Goal: Task Accomplishment & Management: Complete application form

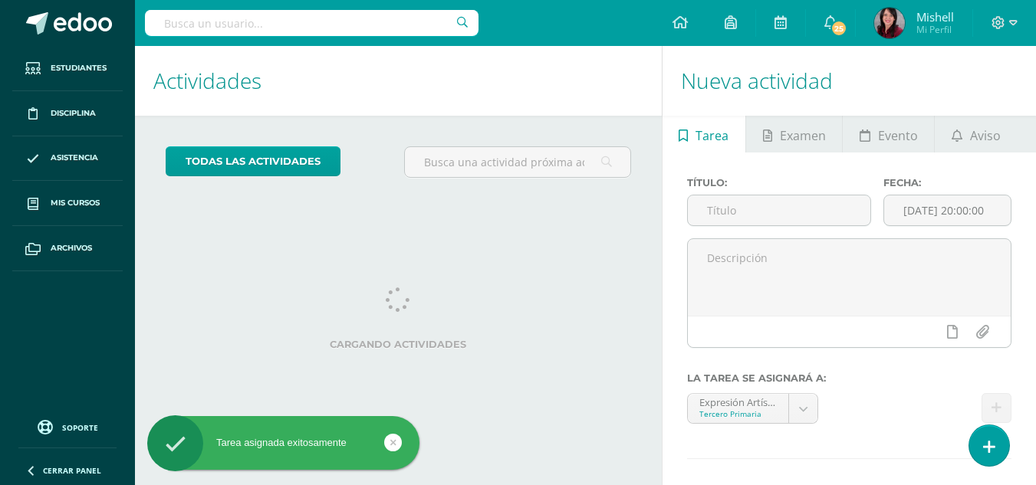
scroll to position [65, 0]
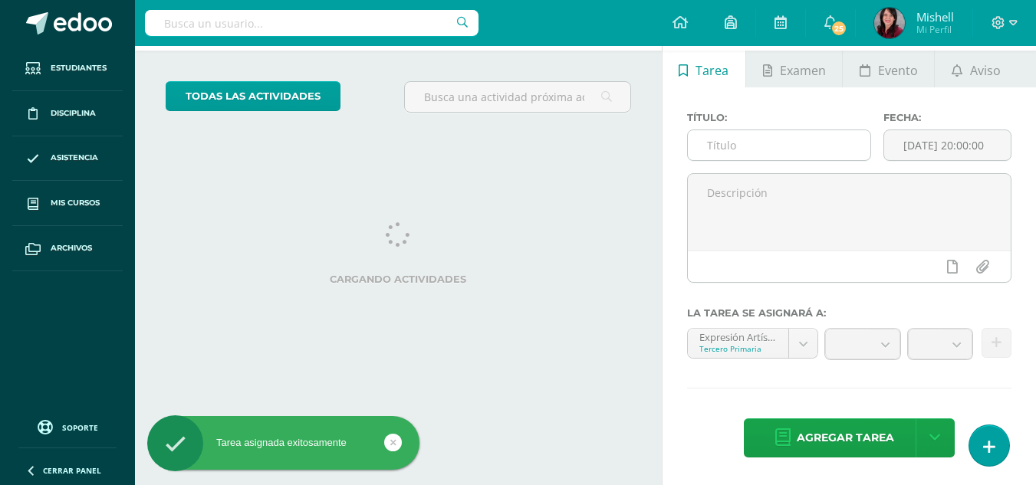
click at [755, 146] on input "text" at bounding box center [779, 145] width 182 height 30
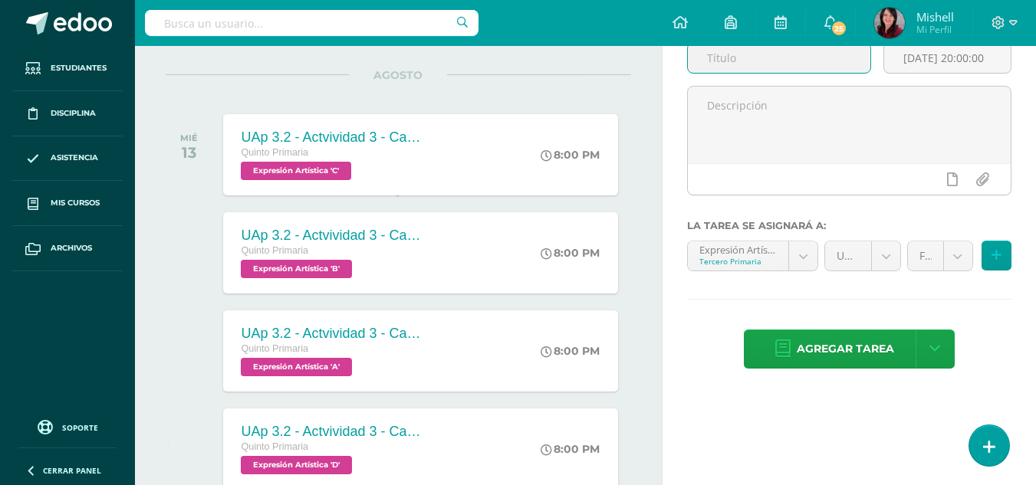
click at [784, 65] on input "text" at bounding box center [779, 58] width 182 height 30
click at [785, 59] on input "text" at bounding box center [779, 58] width 182 height 30
paste input "UAp 3.2 - Actividad 3 - Canción "Lorito de Verapaz" completa/Pintura [PERSON_NA…"
type input "UAp 3.2 - Actividad 3 - Canción "Lorito de Verapaz" completa/Pintura [PERSON_NA…"
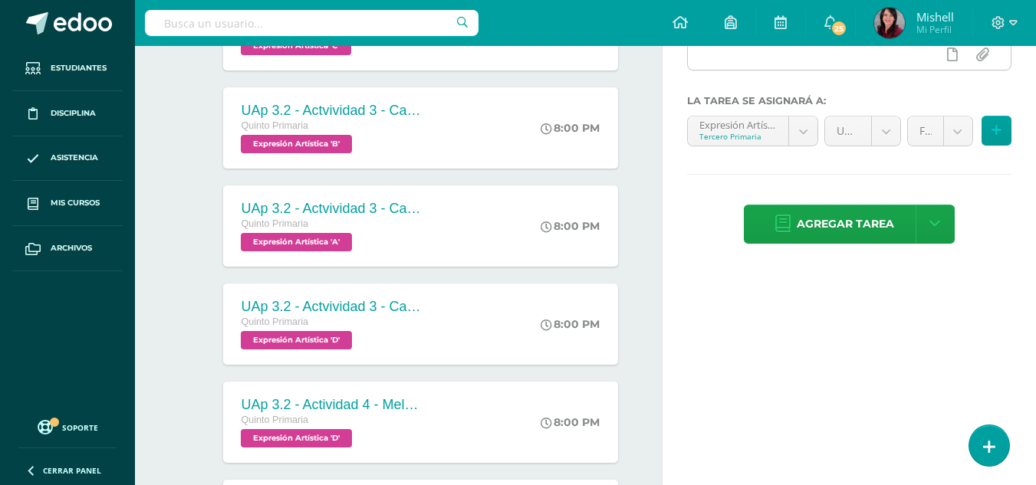
scroll to position [274, 0]
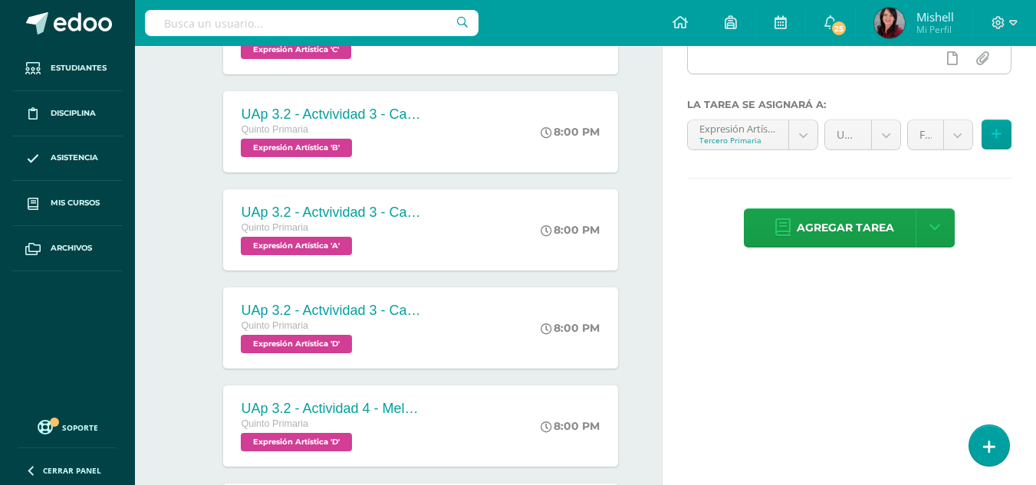
click at [995, 133] on icon at bounding box center [996, 134] width 10 height 13
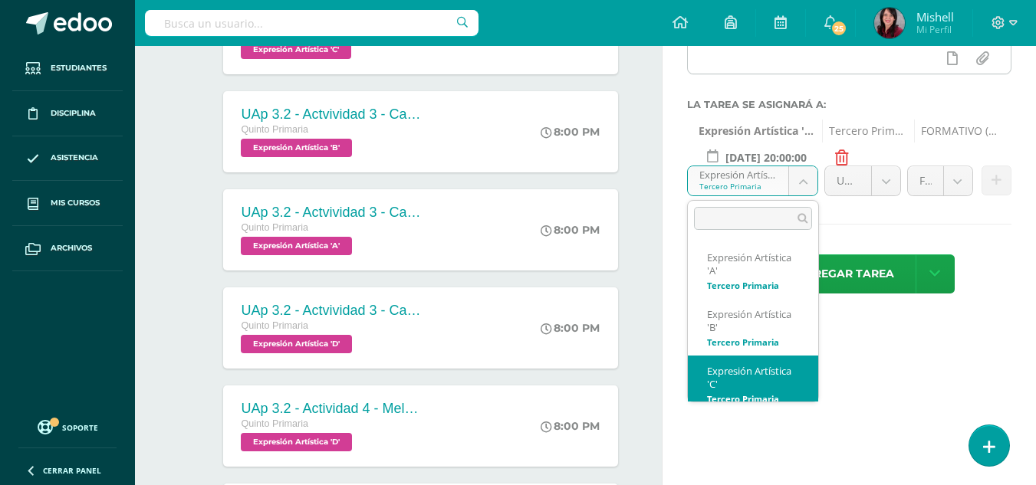
scroll to position [11, 0]
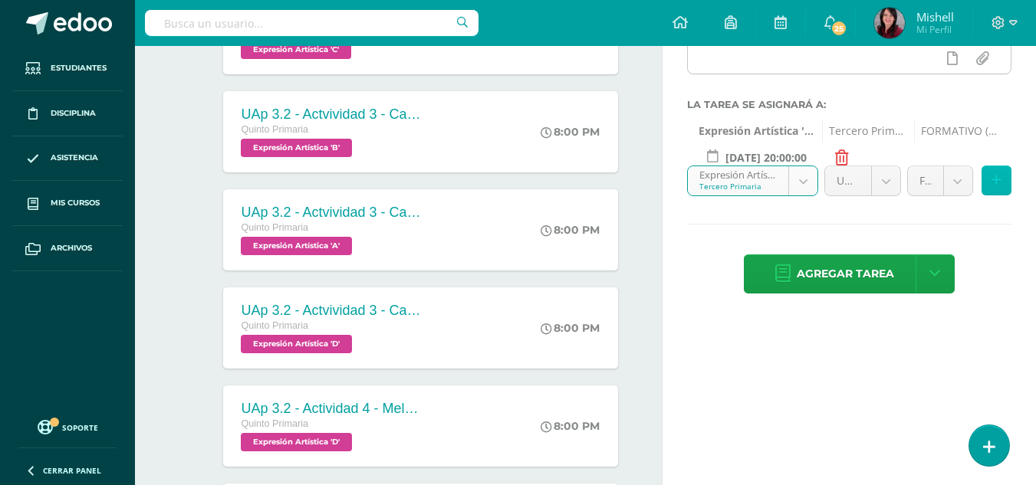
click at [996, 178] on icon at bounding box center [996, 180] width 10 height 13
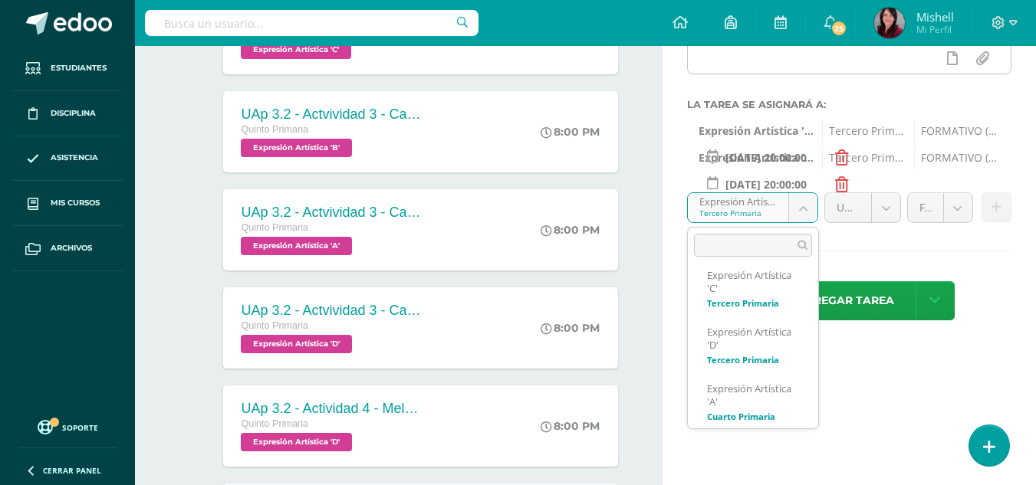
scroll to position [133, 0]
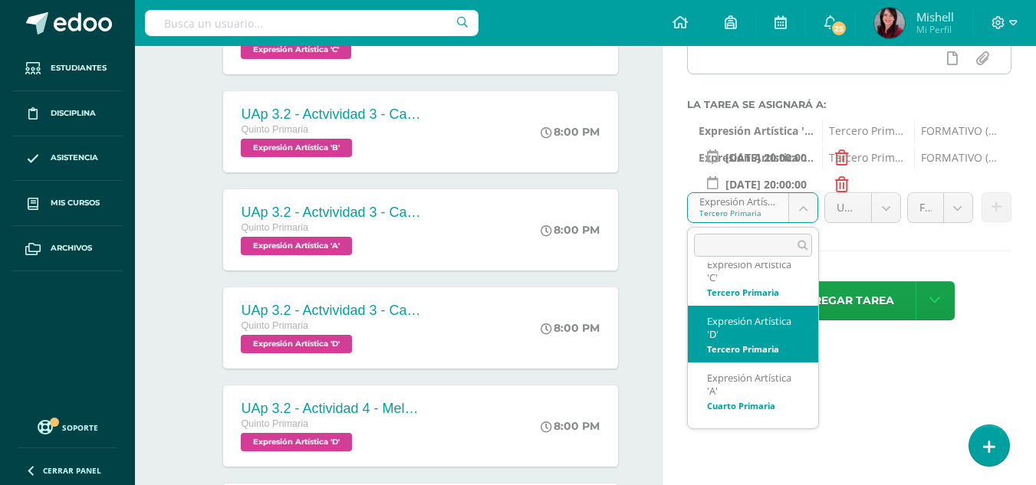
select select "207086"
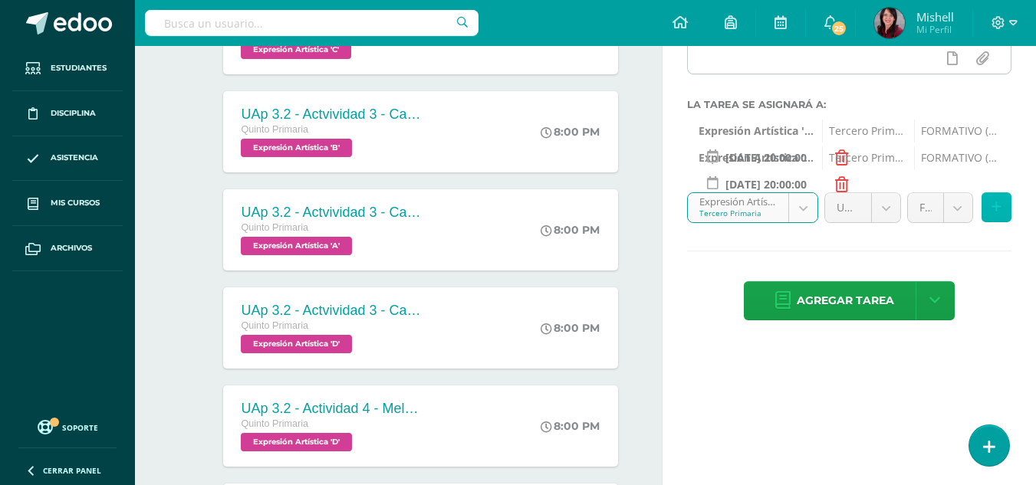
click at [999, 202] on icon at bounding box center [996, 207] width 10 height 13
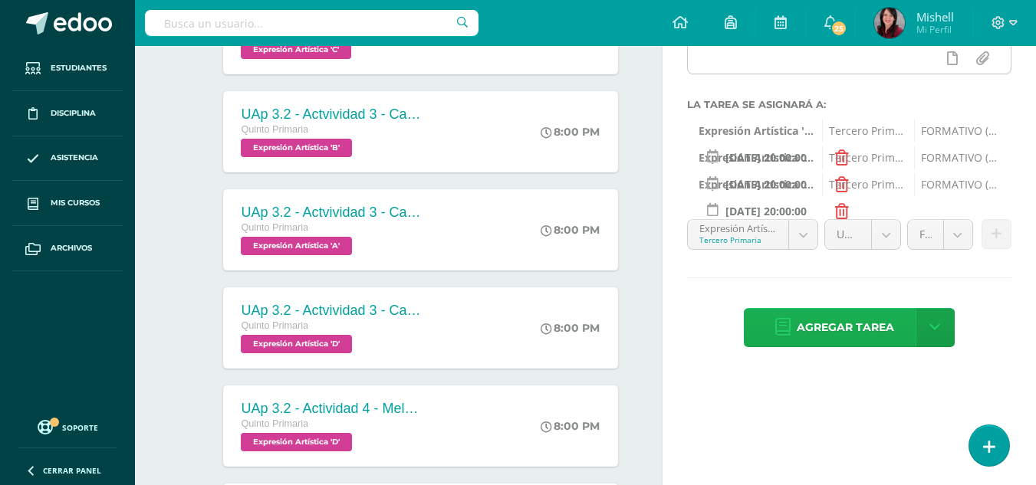
click at [845, 325] on span "Agregar tarea" at bounding box center [844, 328] width 97 height 38
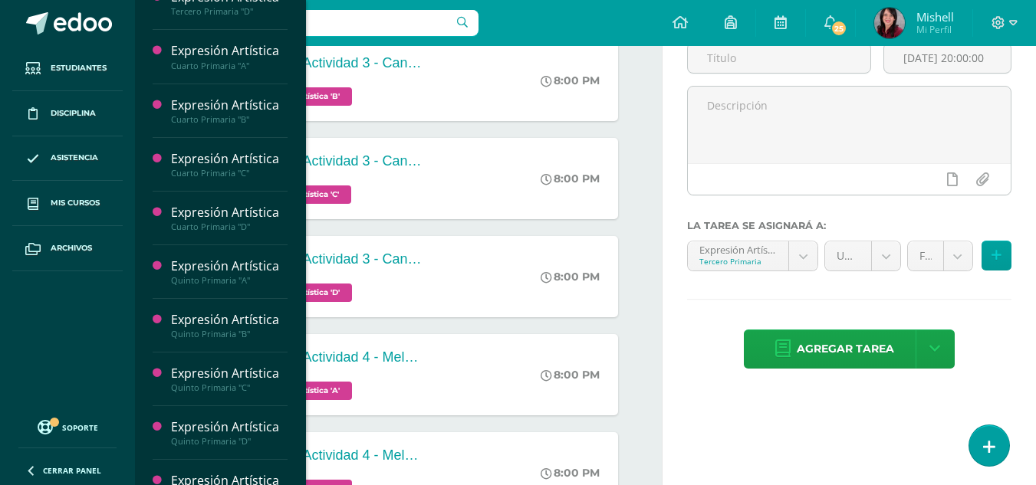
scroll to position [207, 0]
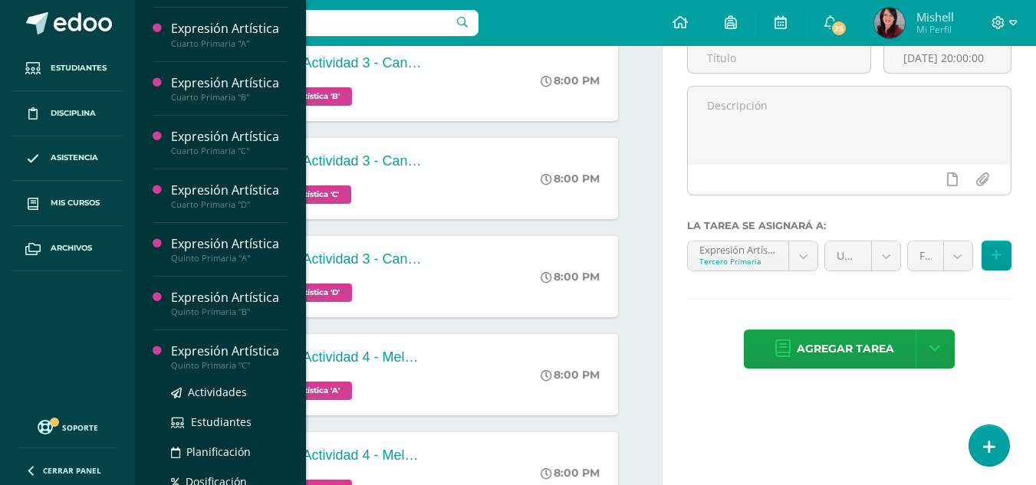
click at [228, 351] on div "Expresión Artística" at bounding box center [229, 352] width 117 height 18
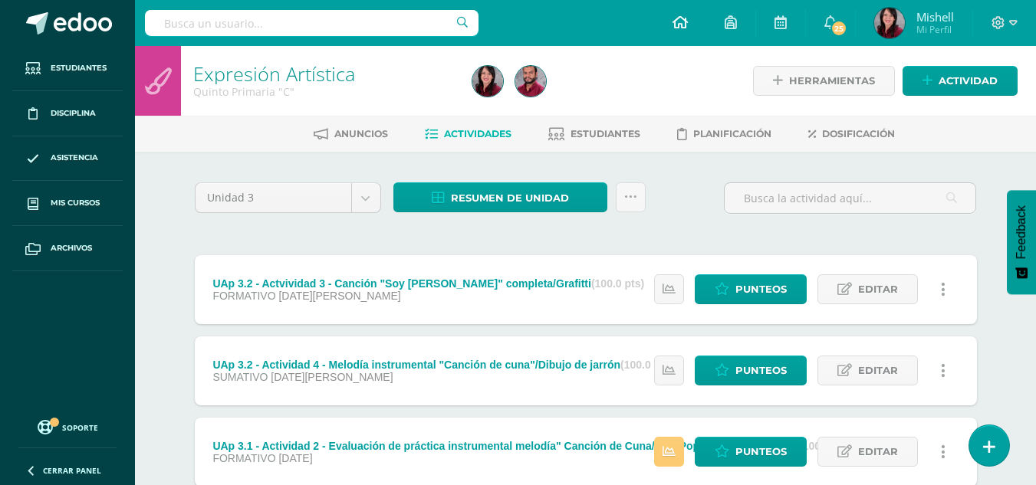
click at [678, 19] on icon at bounding box center [679, 22] width 15 height 14
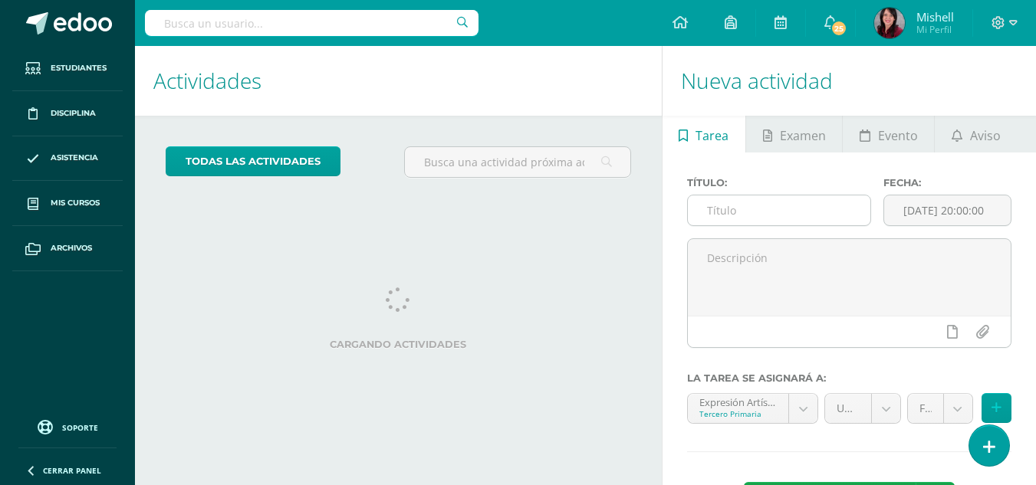
click at [746, 205] on input "text" at bounding box center [779, 210] width 182 height 30
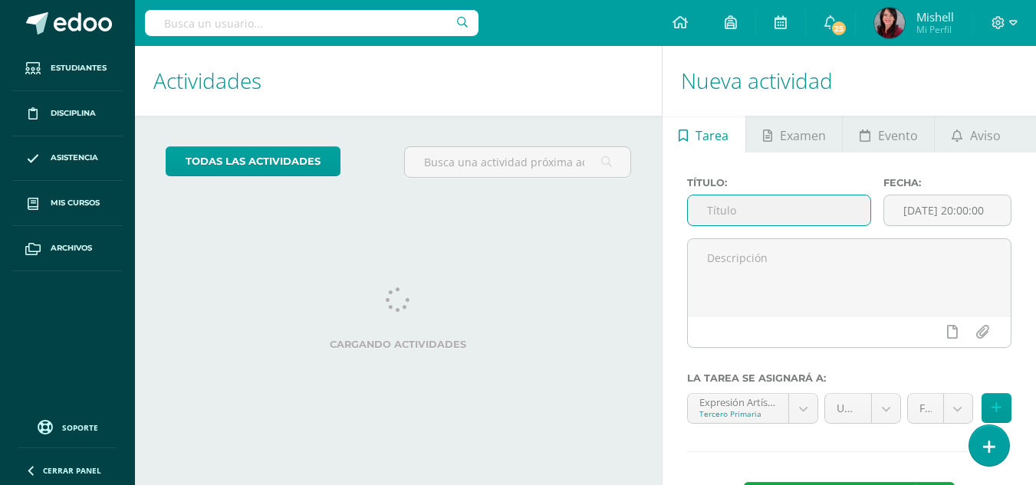
paste input "UAp 3.2 - Actvidad 4 - Melodía instrumental "En la fila" completa/Círculo cromá…"
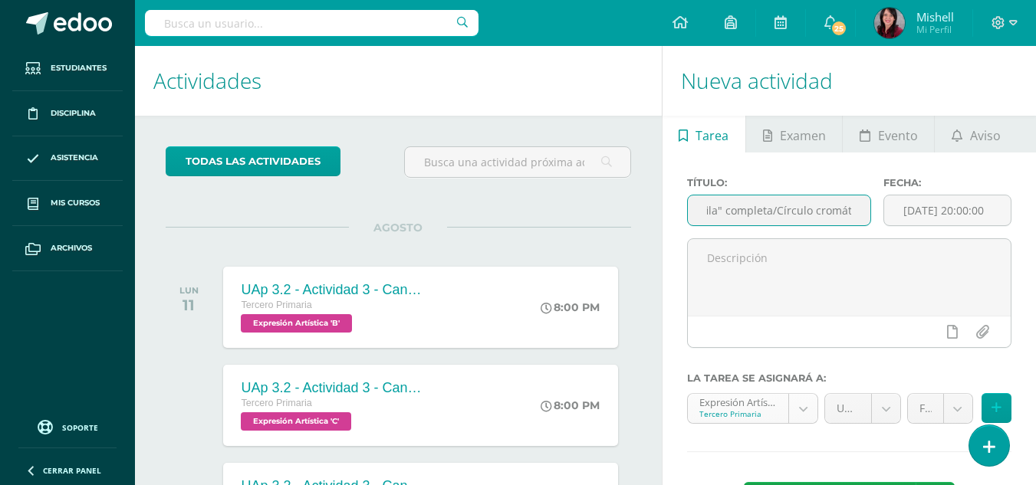
type input "UAp 3.2 - Actvidad 4 - Melodía instrumental "En la fila" completa/Círculo cromá…"
click at [805, 406] on body "Estudiantes Disciplina Asistencia Mis cursos Archivos Soporte Centro de ayuda Ú…" at bounding box center [518, 242] width 1036 height 485
click at [958, 409] on body "Estudiantes Disciplina Asistencia Mis cursos Archivos Soporte Centro de ayuda Ú…" at bounding box center [518, 242] width 1036 height 485
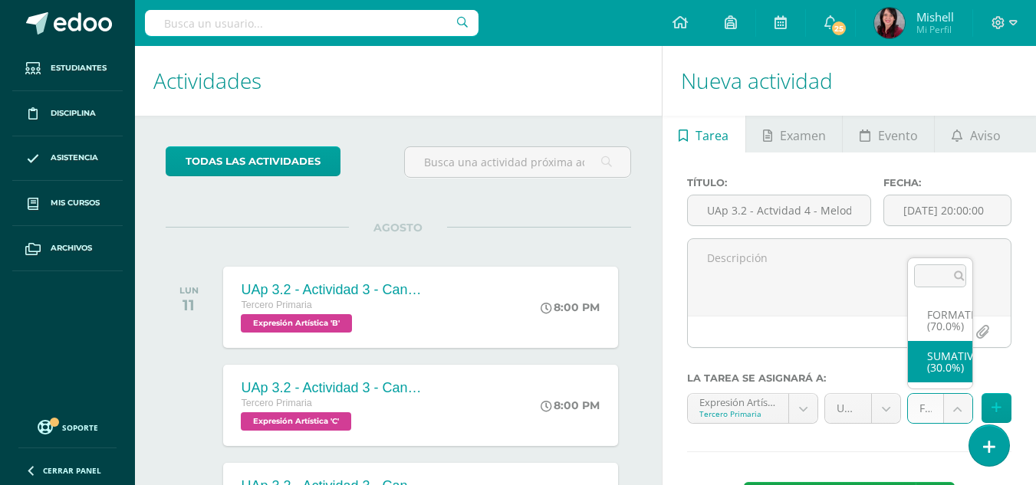
select select "207134"
click at [996, 399] on button at bounding box center [996, 408] width 30 height 30
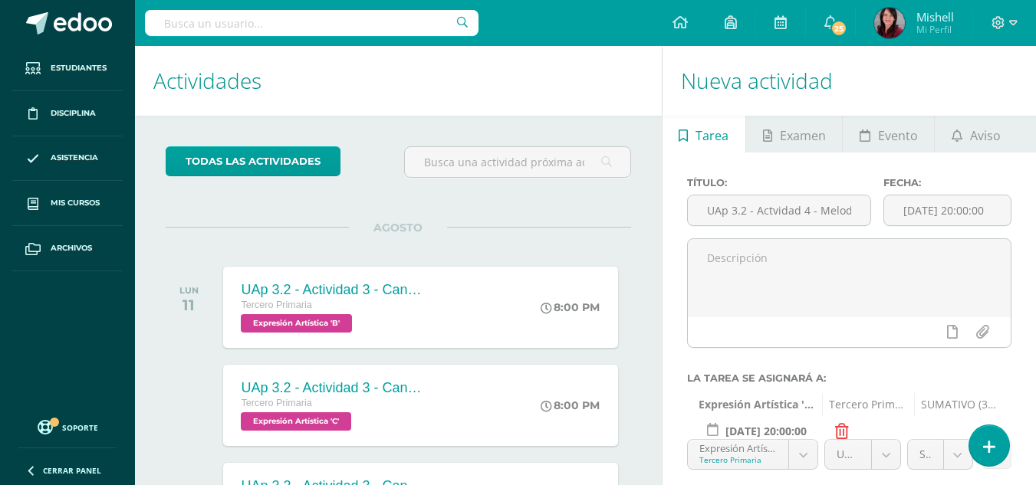
scroll to position [424, 0]
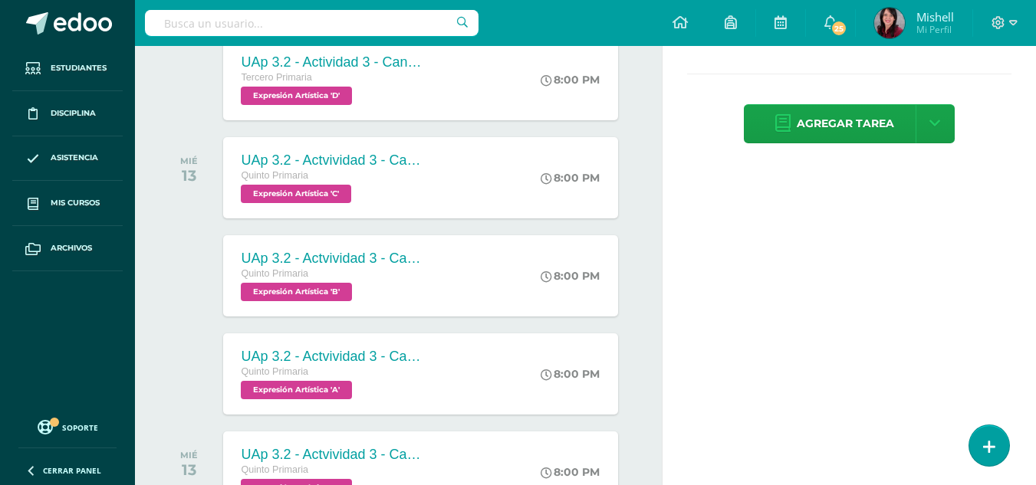
drag, startPoint x: 1043, startPoint y: 210, endPoint x: 1024, endPoint y: 87, distance: 124.9
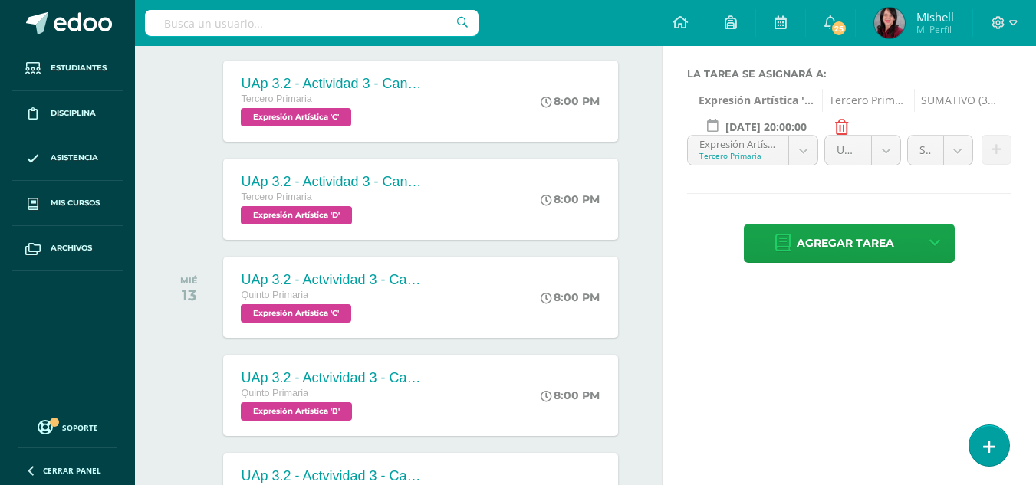
scroll to position [301, 0]
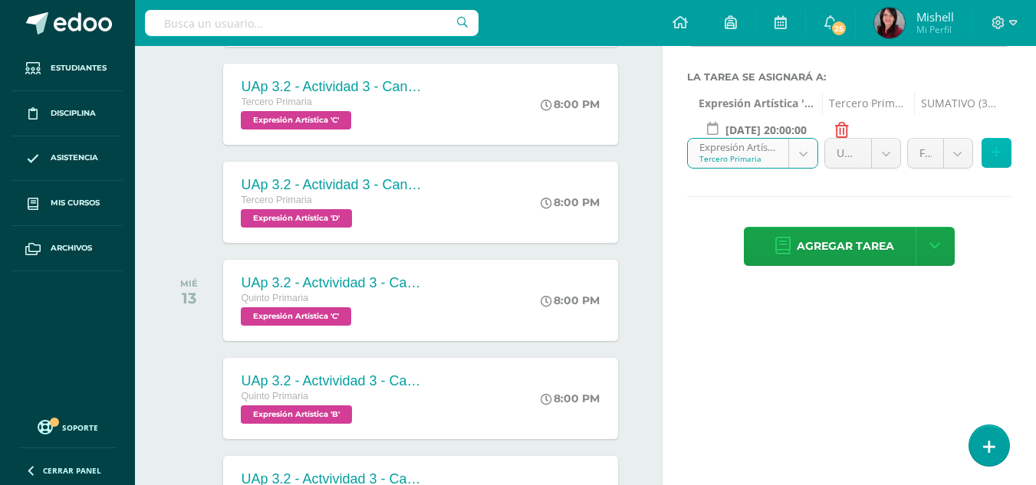
click at [995, 153] on icon at bounding box center [996, 152] width 10 height 13
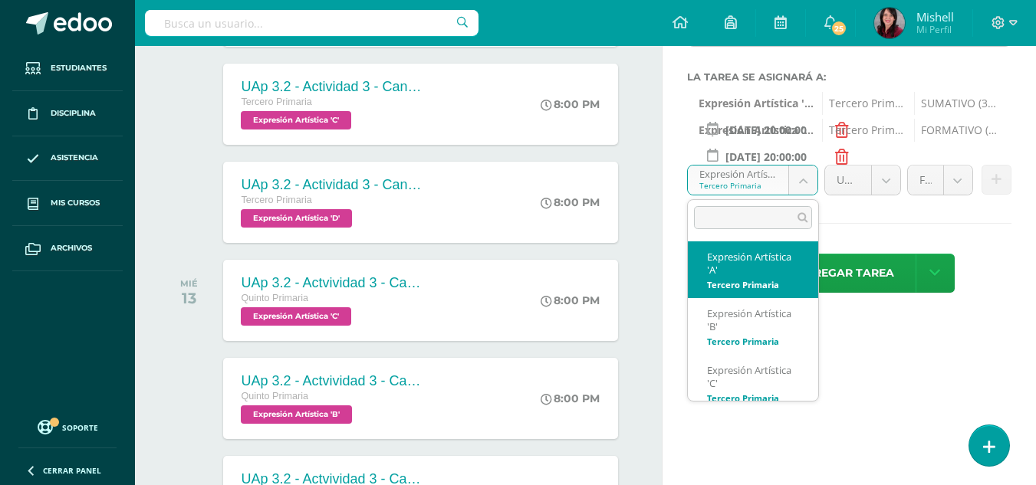
scroll to position [11, 0]
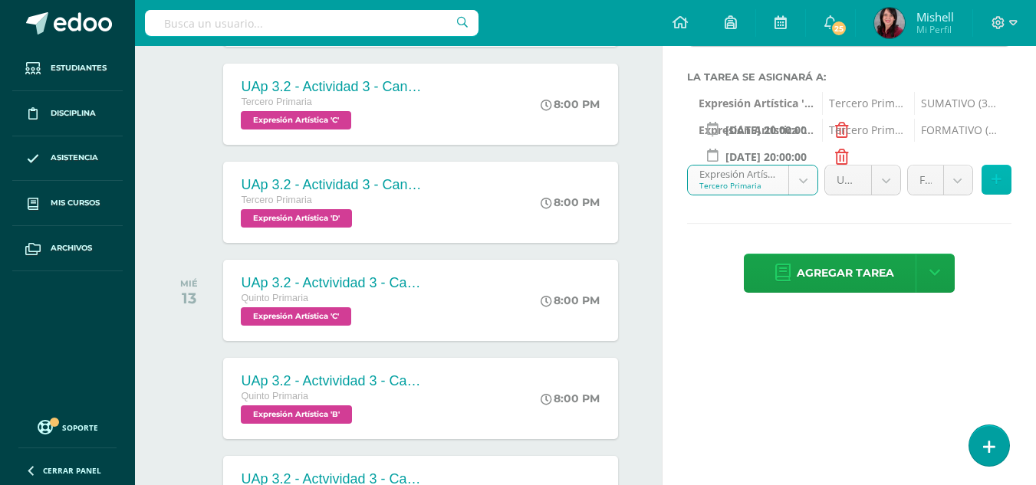
click at [993, 181] on icon at bounding box center [996, 179] width 10 height 13
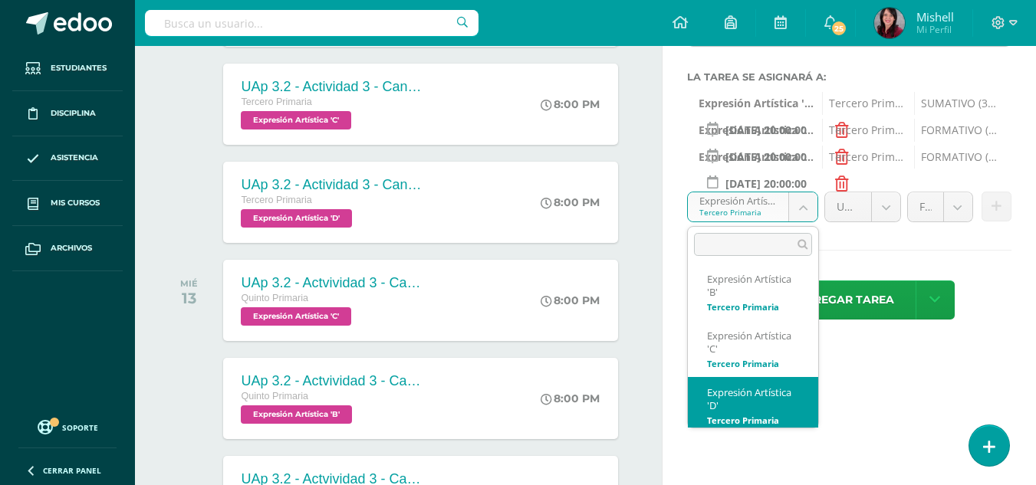
scroll to position [67, 0]
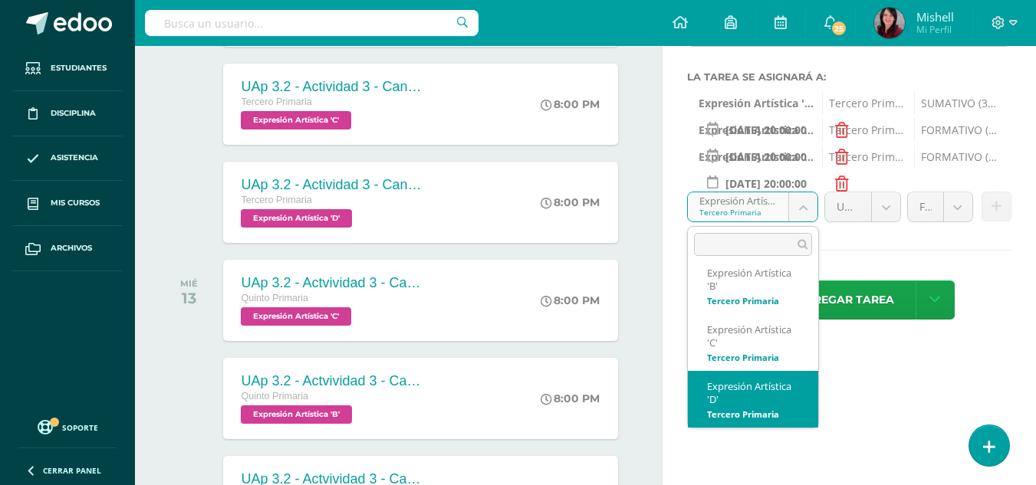
select select "207086"
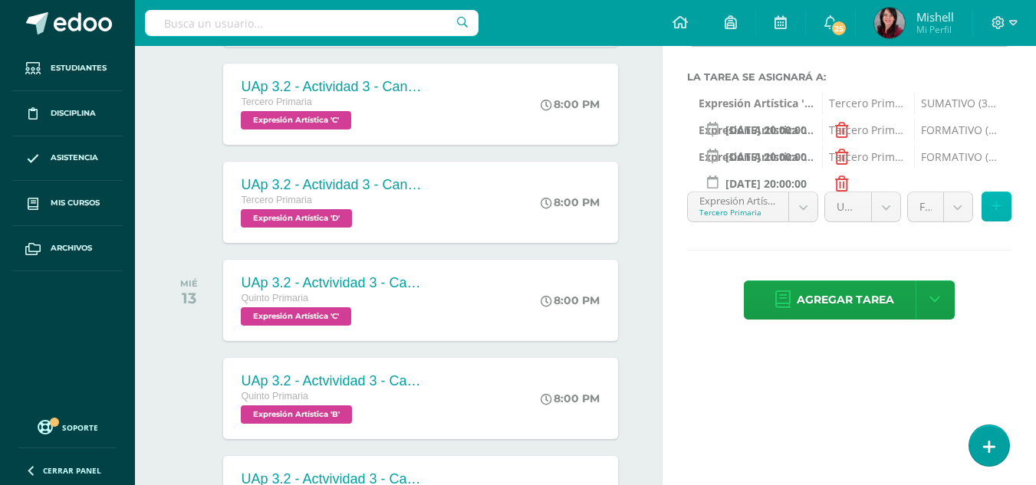
click at [999, 202] on icon at bounding box center [996, 206] width 10 height 13
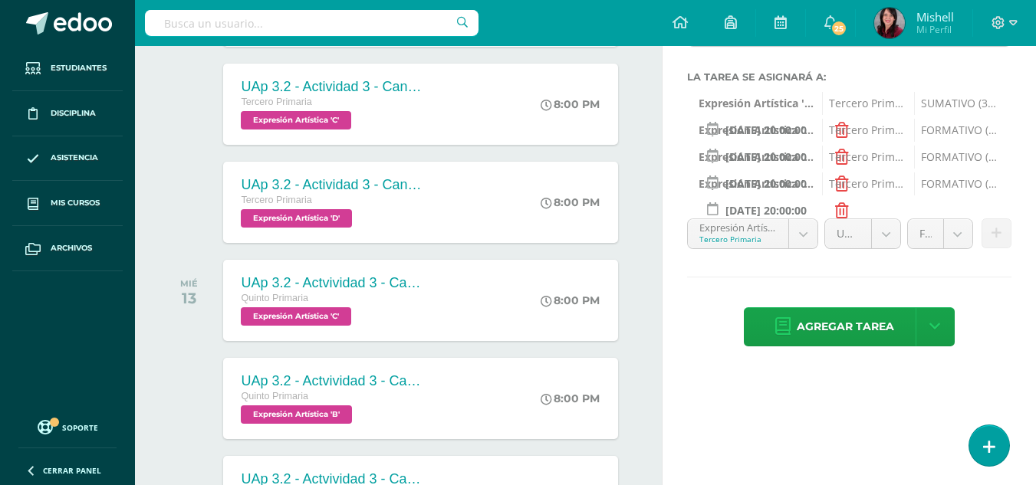
click at [839, 210] on icon at bounding box center [842, 210] width 14 height 15
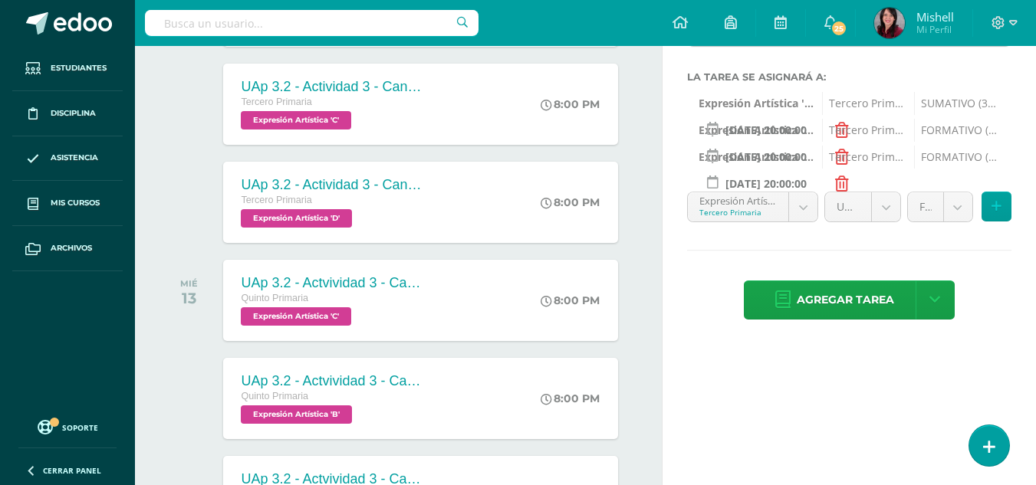
click at [841, 179] on icon at bounding box center [842, 183] width 14 height 15
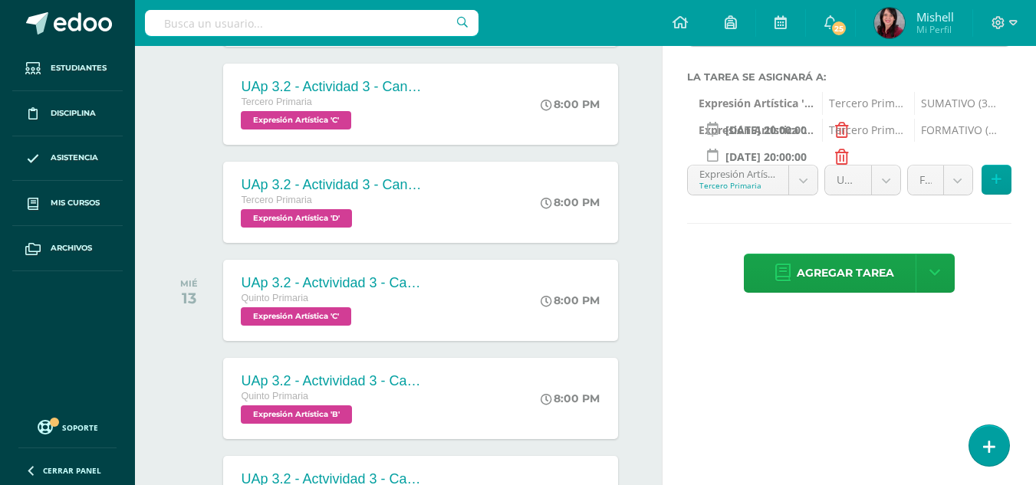
click at [839, 153] on icon at bounding box center [842, 156] width 14 height 15
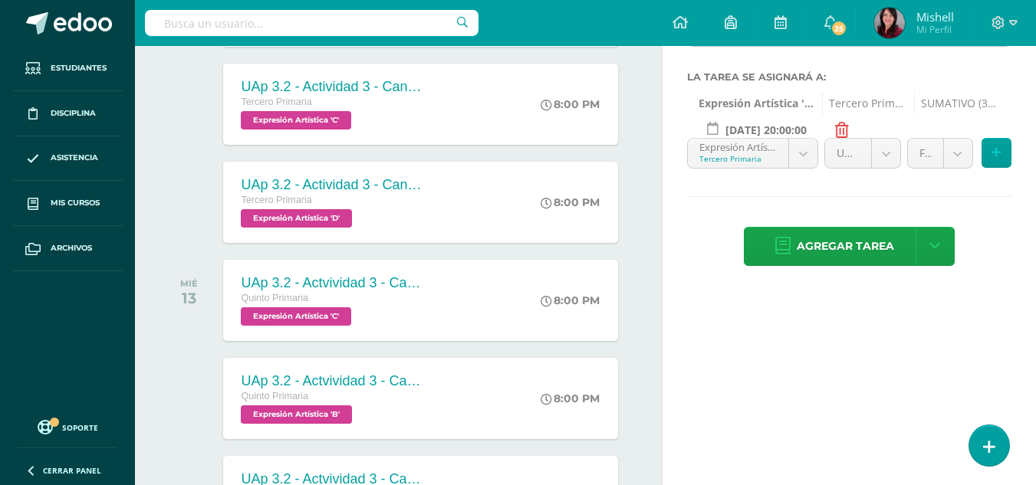
click at [838, 128] on icon at bounding box center [842, 130] width 14 height 15
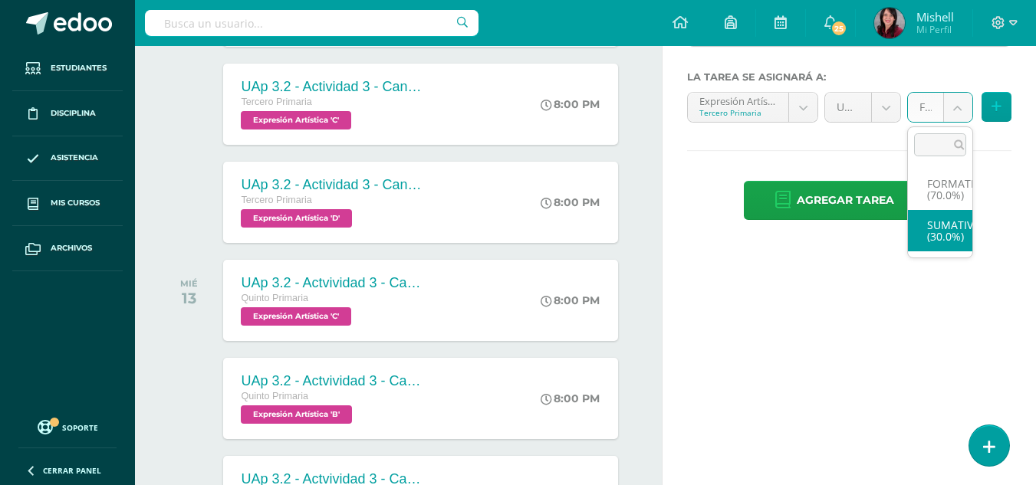
select select "207095"
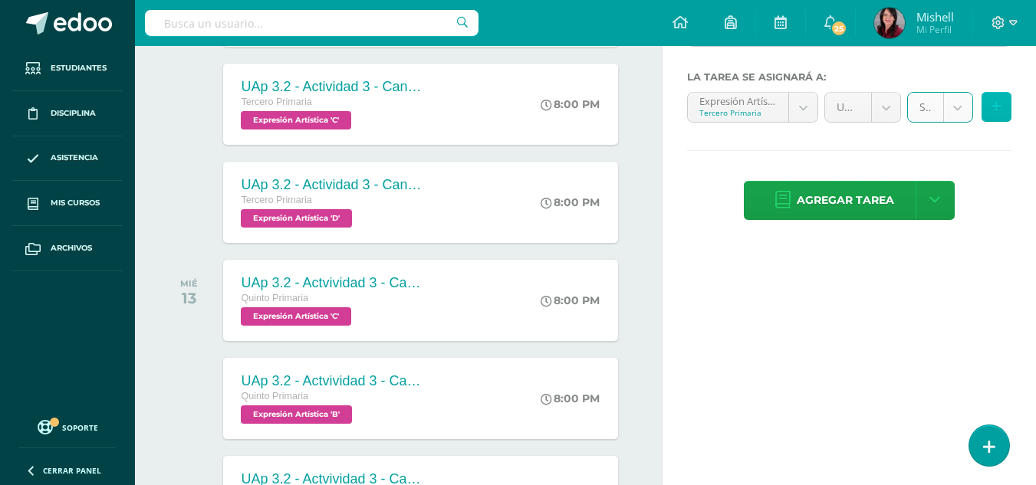
click at [996, 101] on icon at bounding box center [996, 106] width 10 height 13
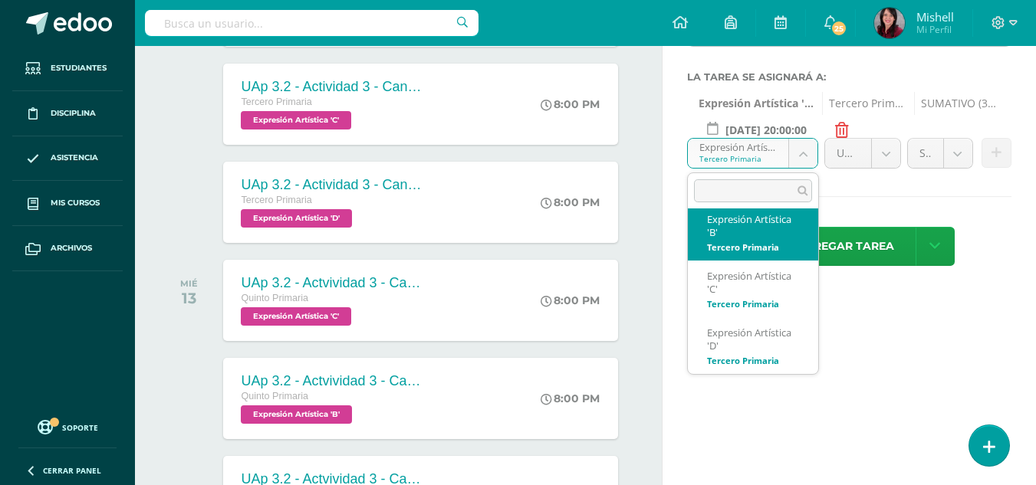
scroll to position [63, 0]
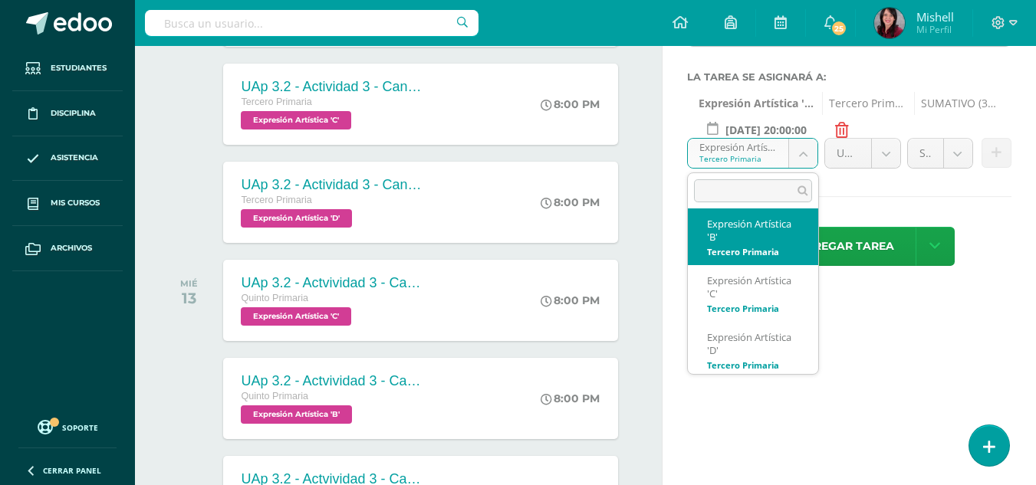
select select "207112"
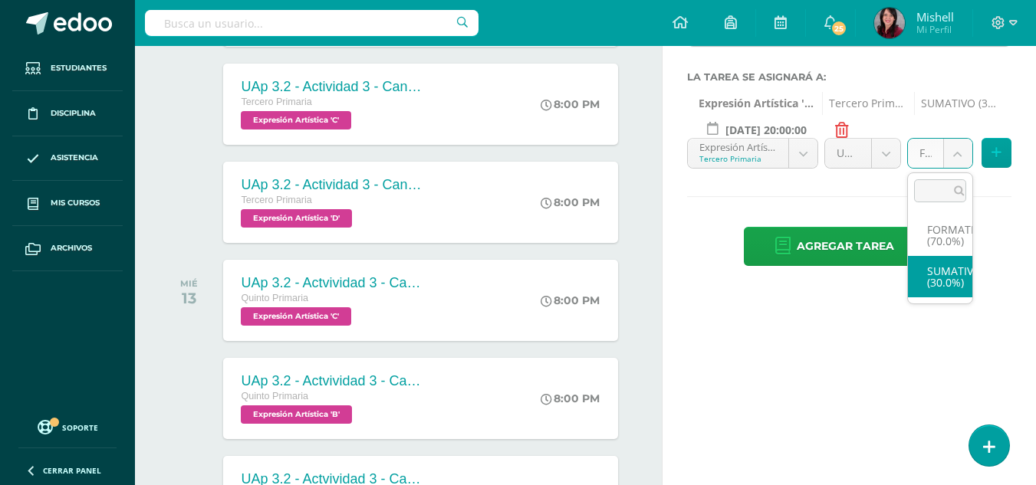
select select "207121"
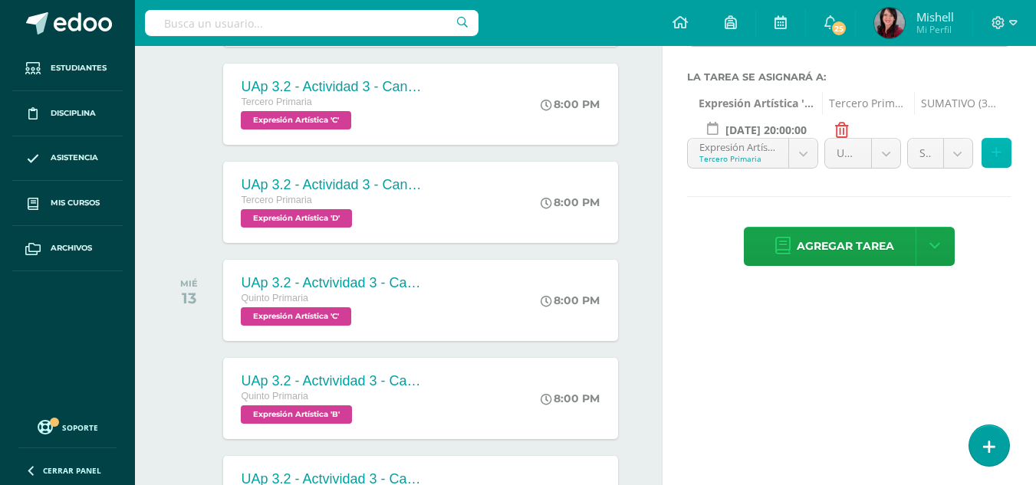
click at [998, 151] on icon at bounding box center [996, 152] width 10 height 13
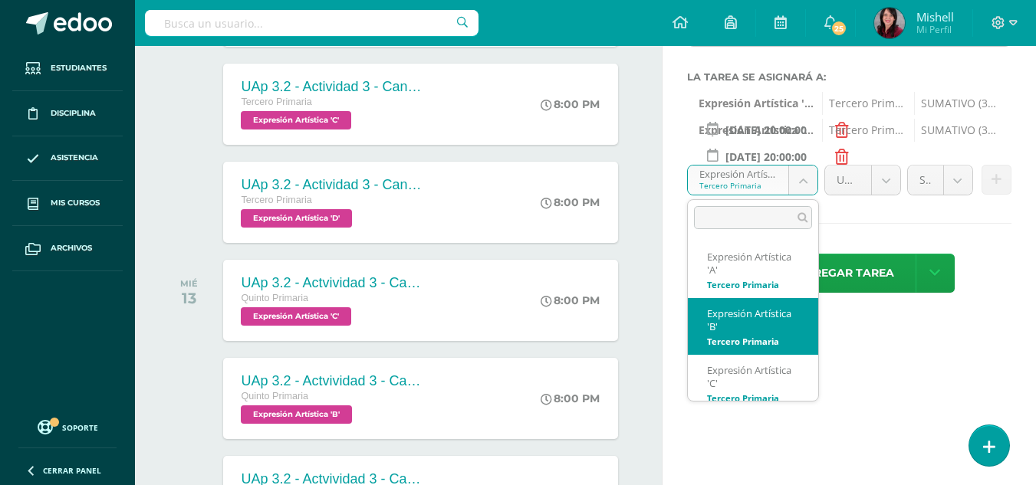
scroll to position [11, 0]
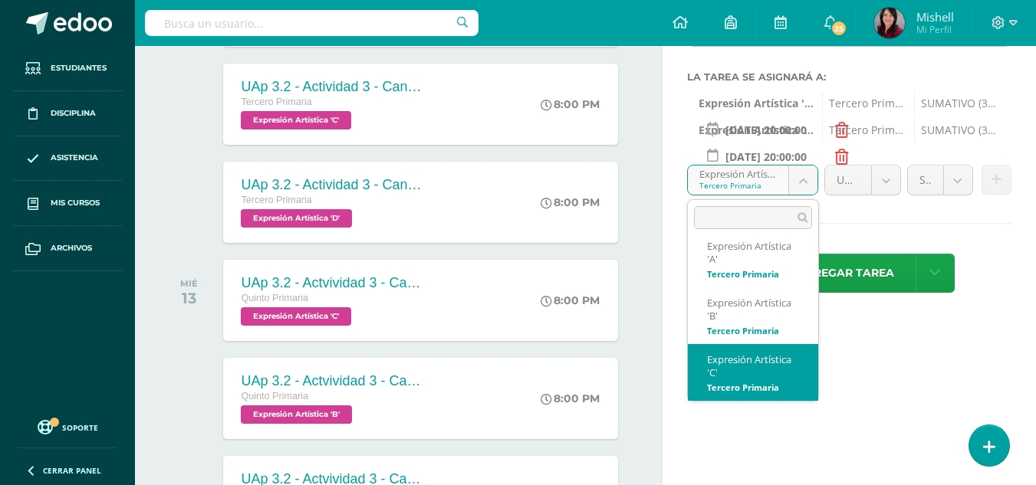
select select "207099"
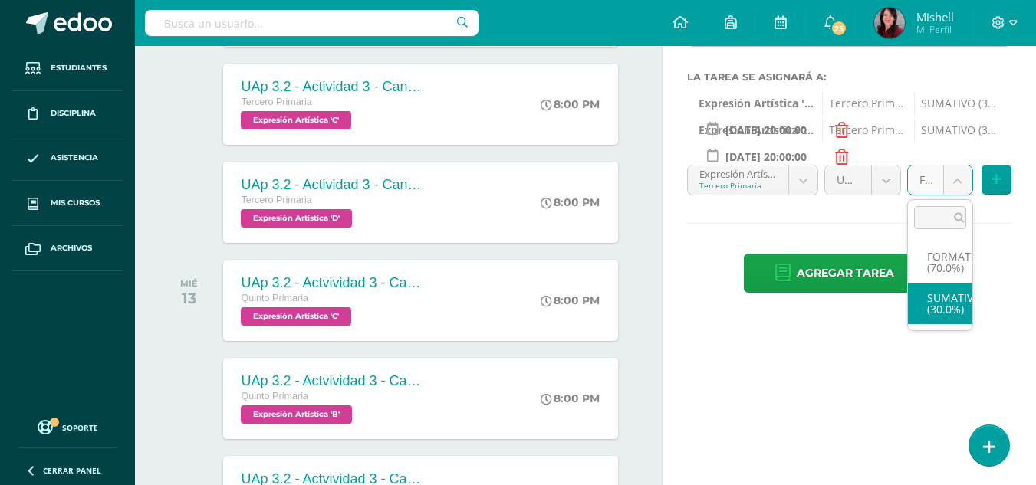
select select "207108"
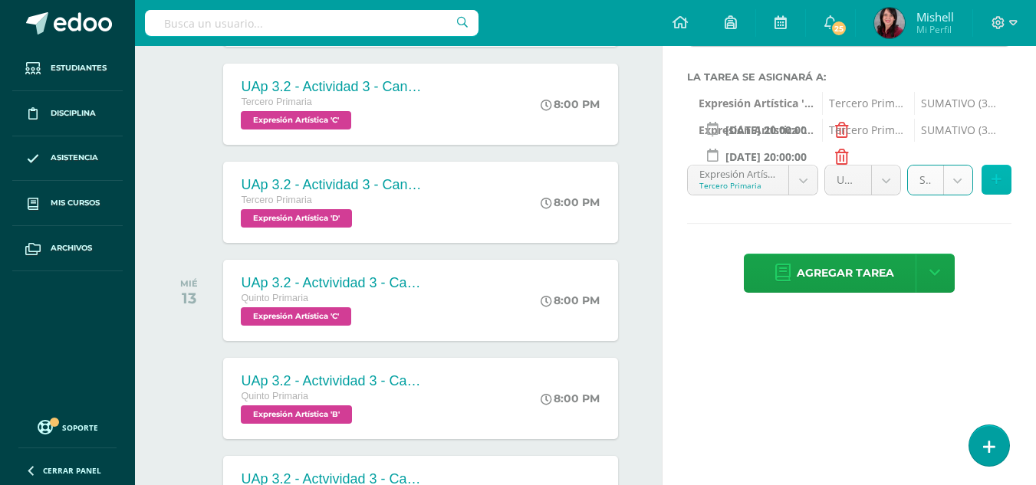
click at [997, 181] on icon at bounding box center [996, 179] width 10 height 13
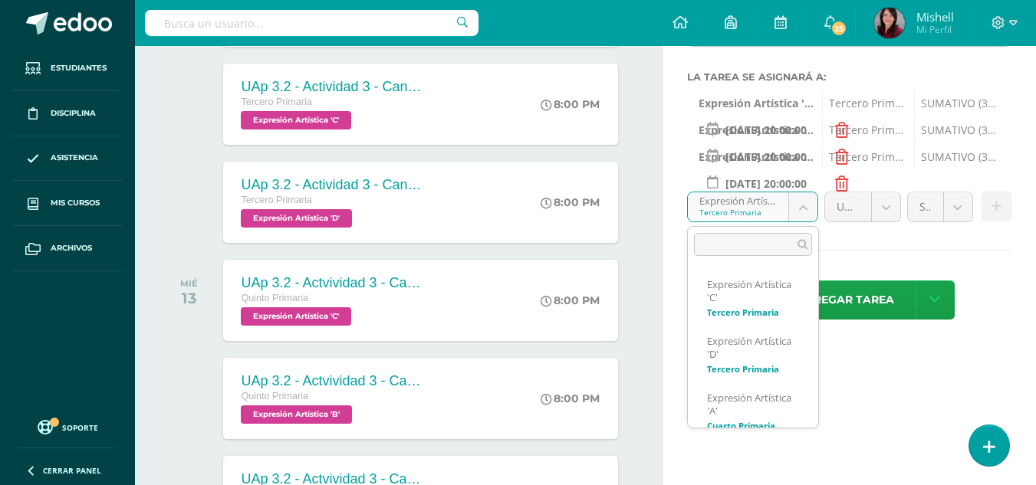
scroll to position [118, 0]
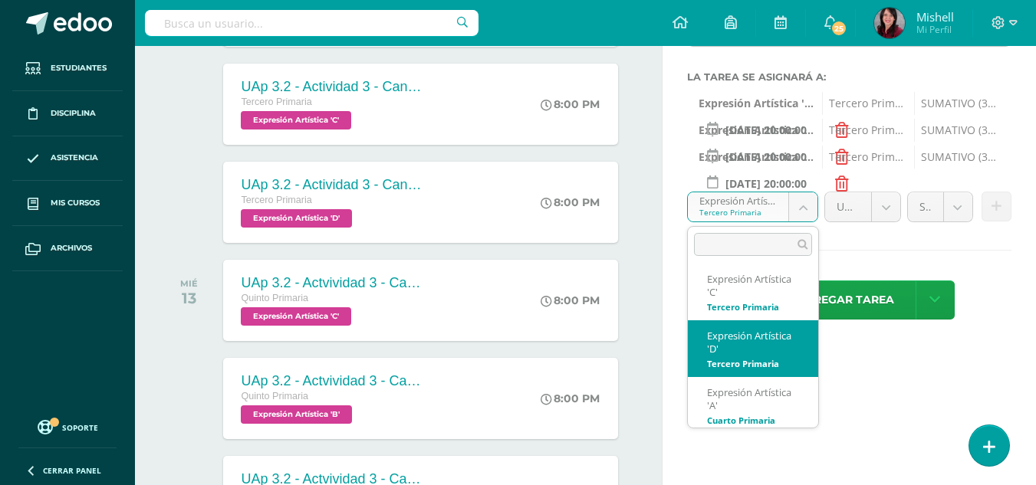
select select "207086"
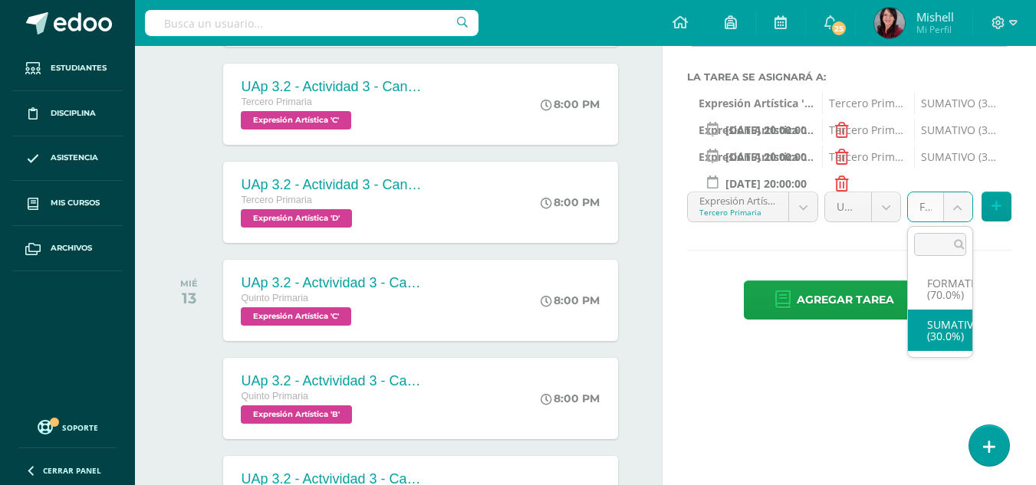
select select "207095"
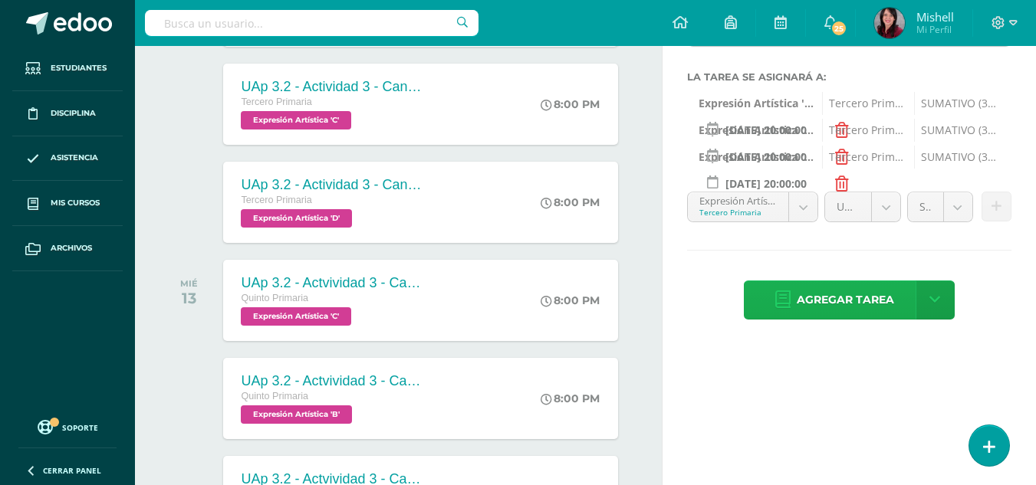
click at [839, 293] on span "Agregar tarea" at bounding box center [844, 300] width 97 height 38
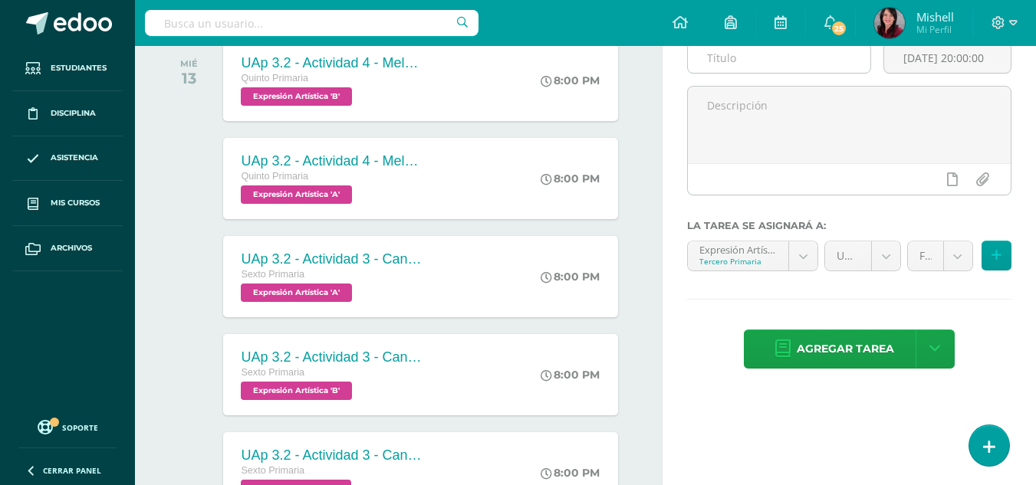
click at [801, 64] on input "text" at bounding box center [779, 58] width 182 height 30
paste input "UAp 3.2 - Actividad 3 - Canción "La Sanjuanerita" completa/Técnica Collage"
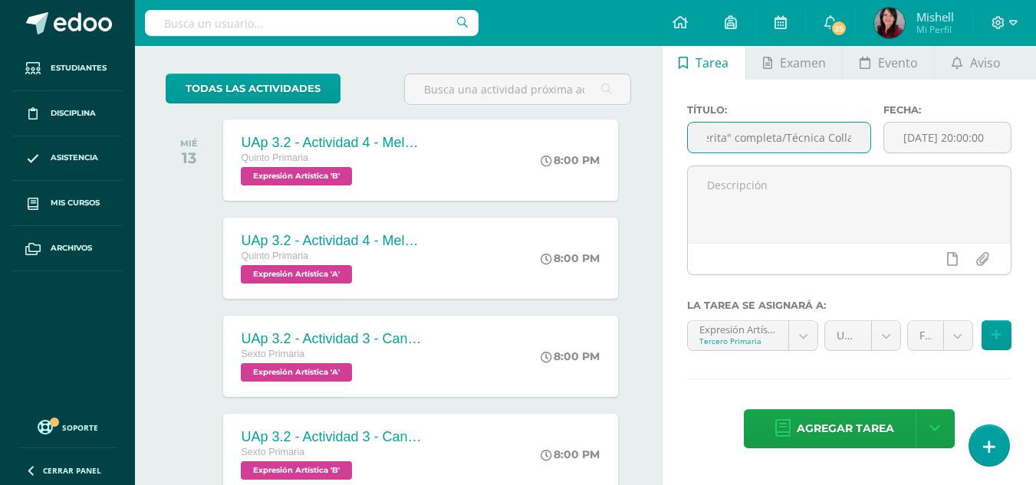
scroll to position [67, 0]
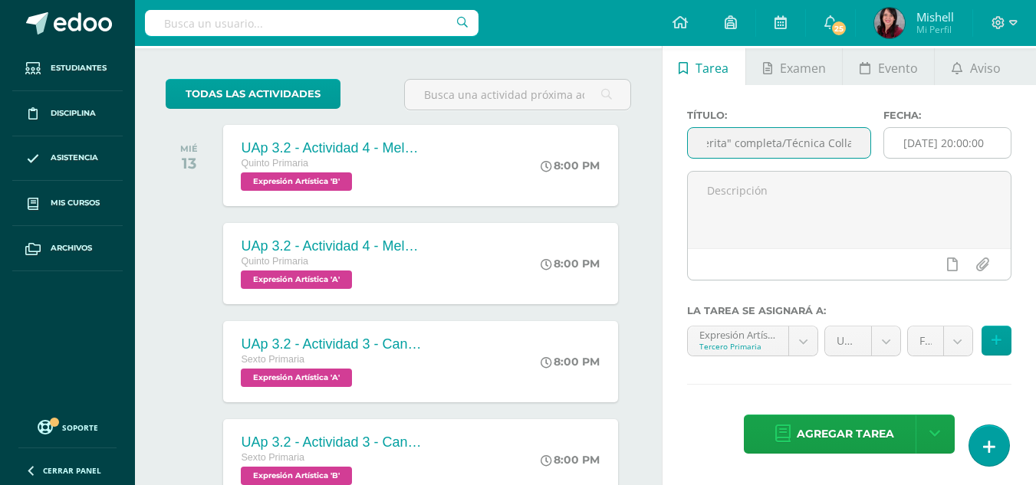
type input "UAp 3.2 - Actividad 3 - Canción "La Sanjuanerita" completa/Técnica Collage"
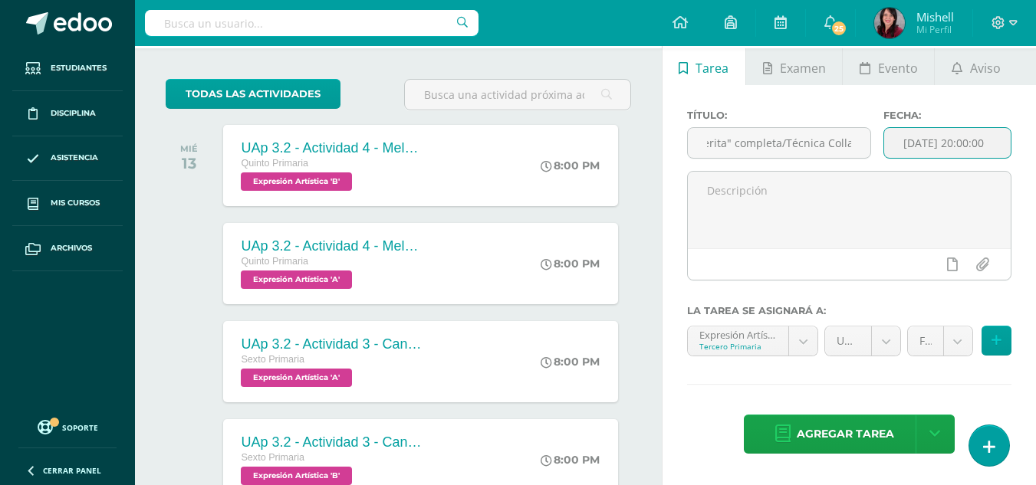
click at [985, 144] on input "[DATE] 20:00:00" at bounding box center [947, 143] width 126 height 30
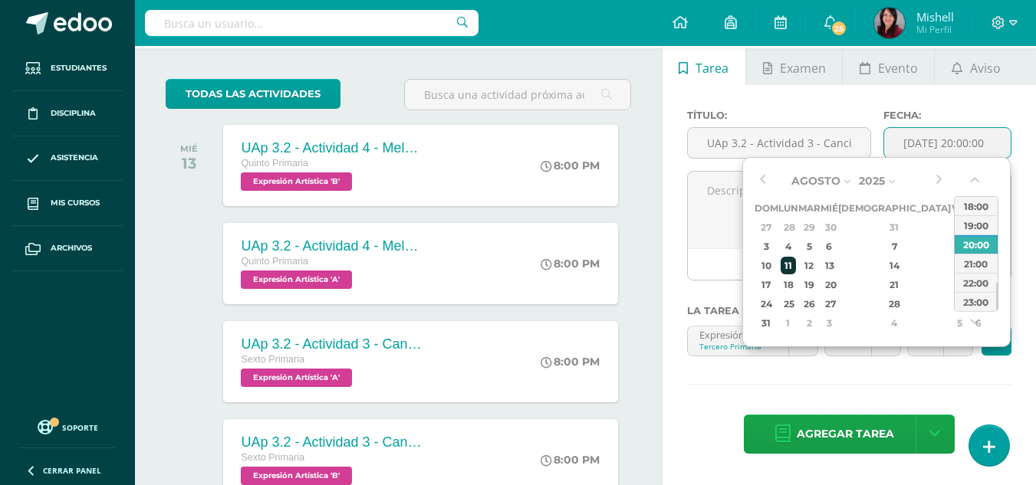
click at [796, 267] on div "11" at bounding box center [788, 266] width 16 height 18
type input "2025-08-11 20:00"
click at [796, 267] on div "11" at bounding box center [788, 266] width 16 height 18
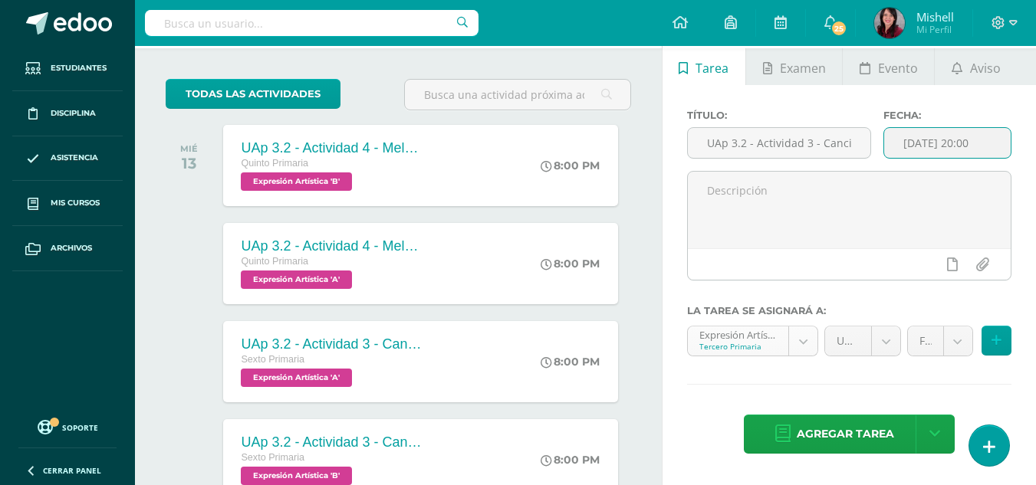
click at [799, 344] on body "Tarea asignada exitosamente Estudiantes Disciplina Asistencia Mis cursos Archiv…" at bounding box center [518, 175] width 1036 height 485
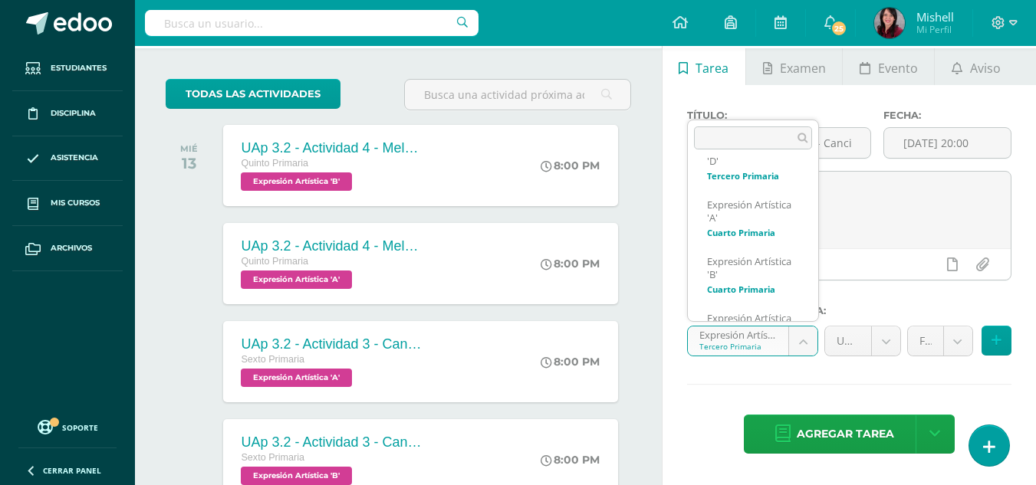
scroll to position [205, 0]
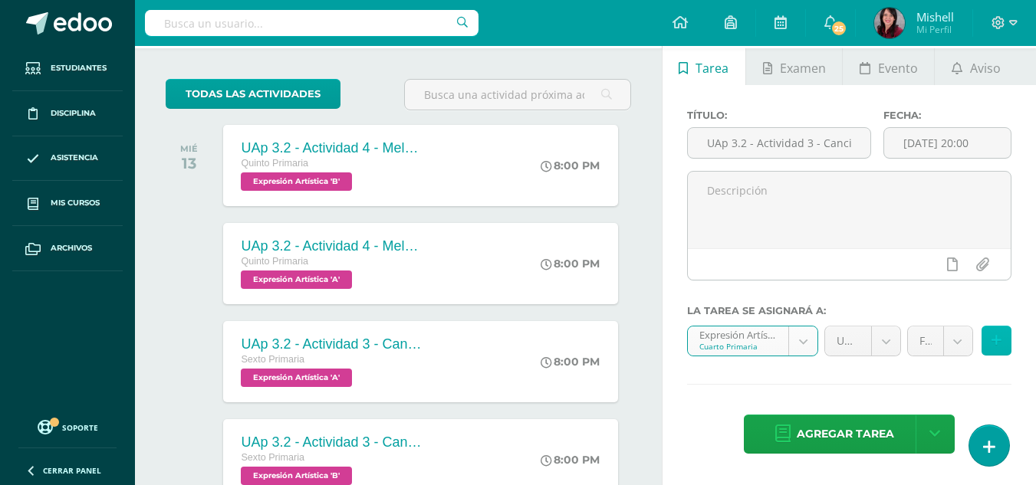
click at [995, 337] on icon at bounding box center [996, 340] width 10 height 13
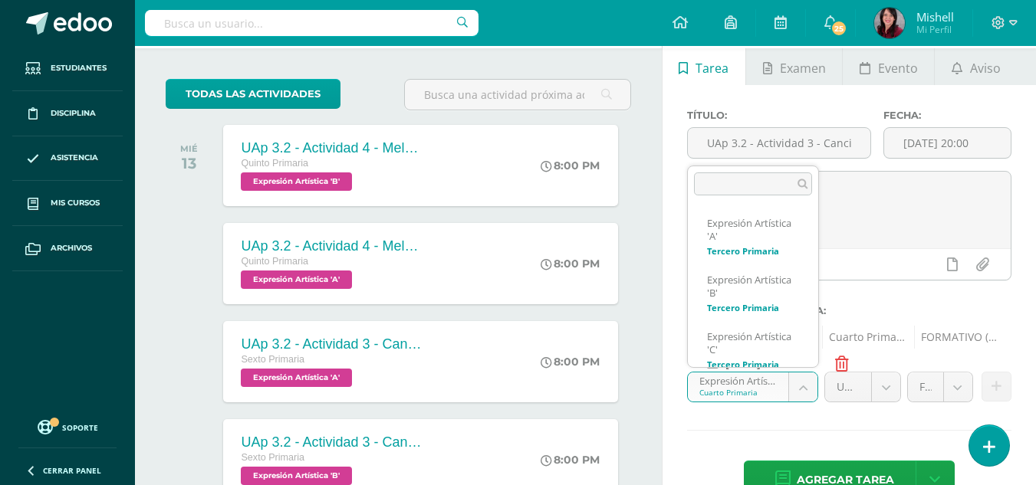
click at [805, 389] on body "Tarea asignada exitosamente Estudiantes Disciplina Asistencia Mis cursos Archiv…" at bounding box center [518, 175] width 1036 height 485
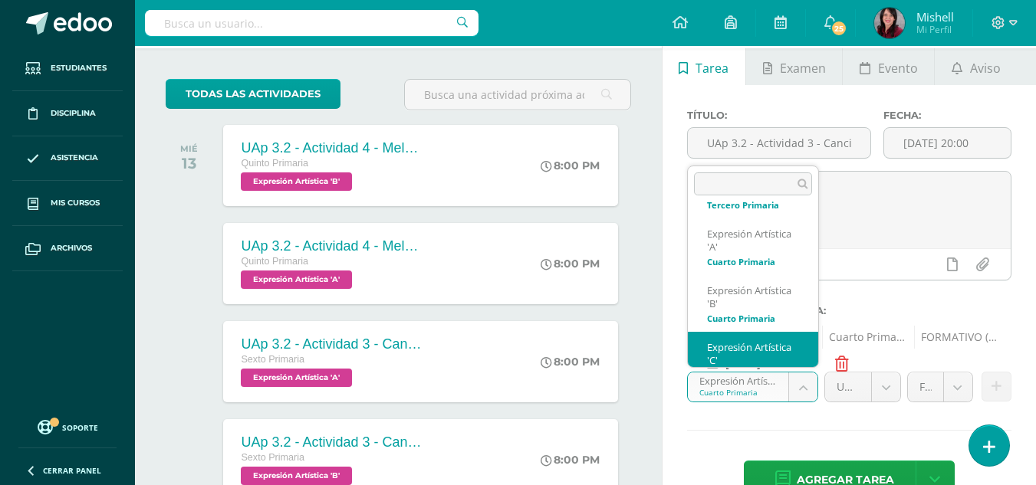
scroll to position [238, 0]
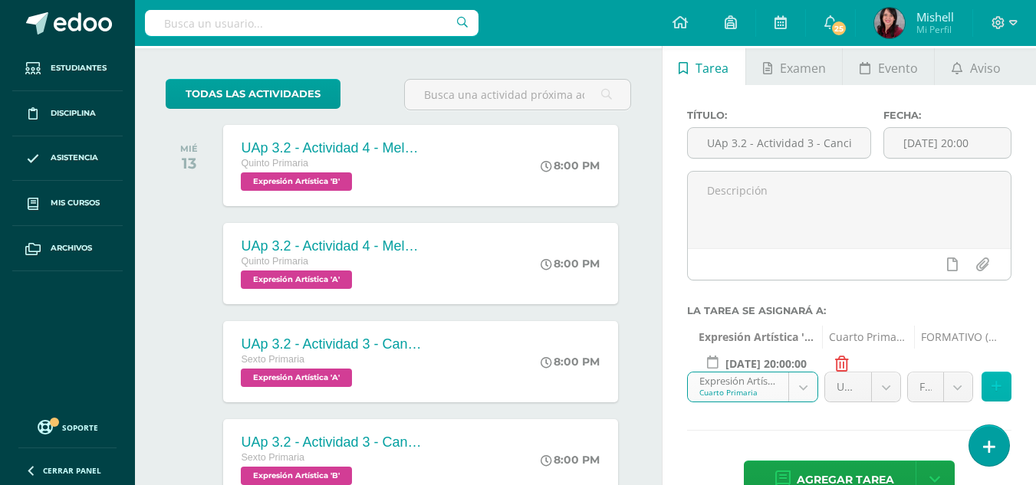
click at [1000, 379] on button at bounding box center [996, 387] width 30 height 30
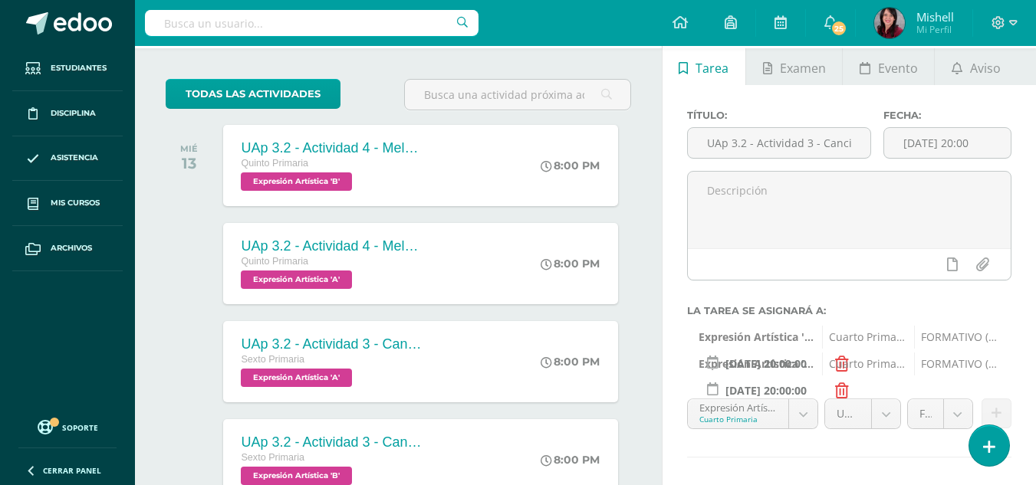
click at [804, 415] on body "Tarea asignada exitosamente Estudiantes Disciplina Asistencia Mis cursos Archiv…" at bounding box center [518, 175] width 1036 height 485
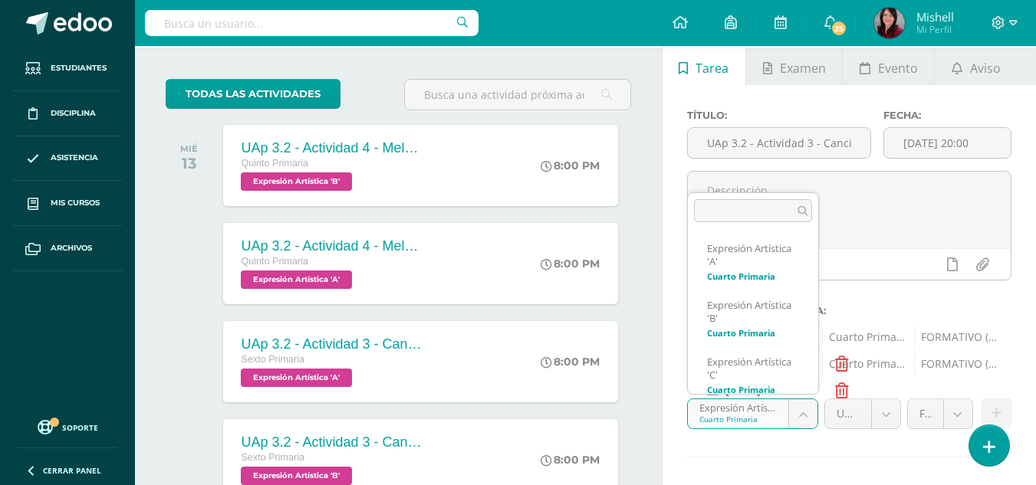
scroll to position [242, 0]
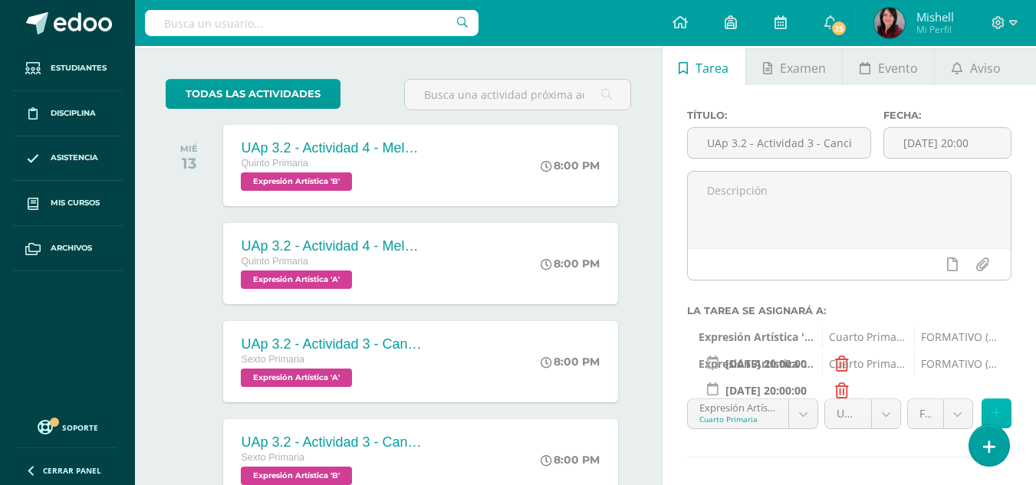
click at [996, 405] on button at bounding box center [996, 414] width 30 height 30
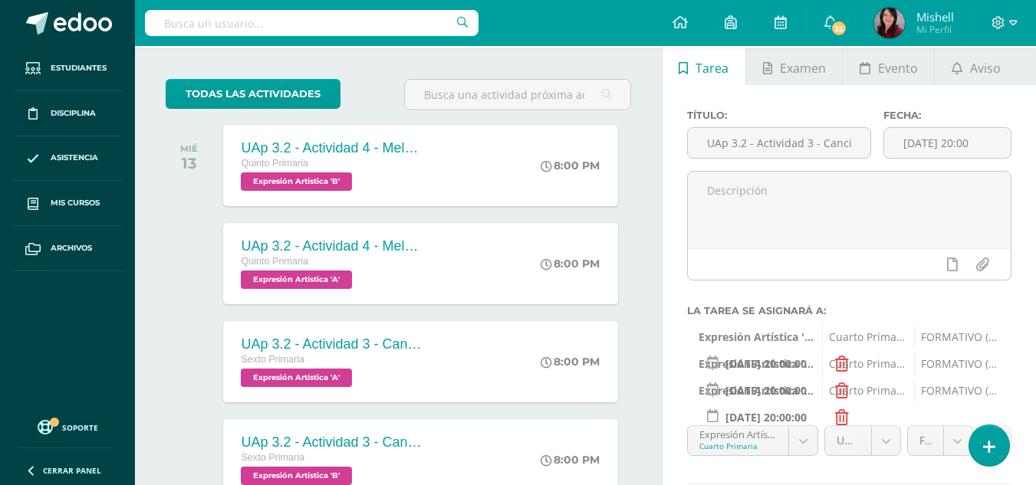
click at [996, 405] on div "Título: UAp 3.2 - Actividad 3 - Canción "La Sanjuanerita" completa/Técnica Coll…" at bounding box center [848, 333] width 373 height 496
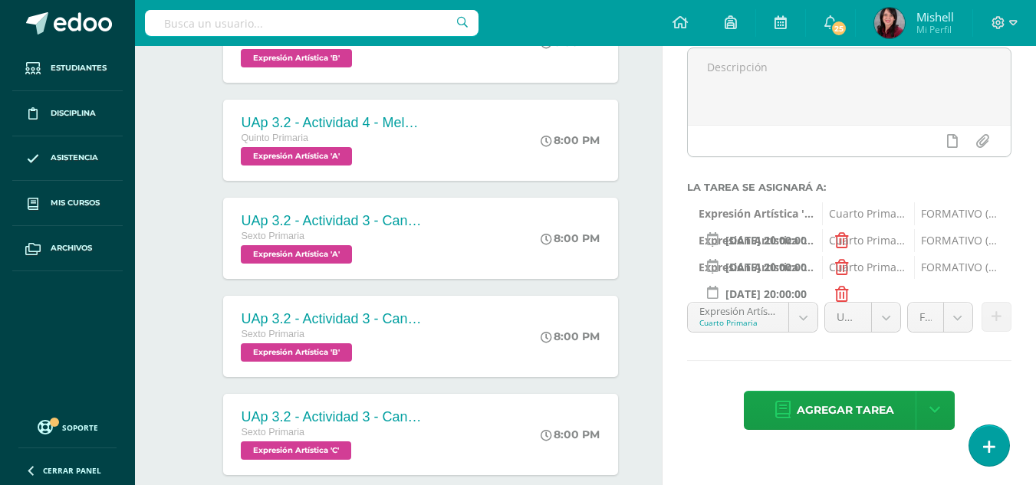
scroll to position [279, 0]
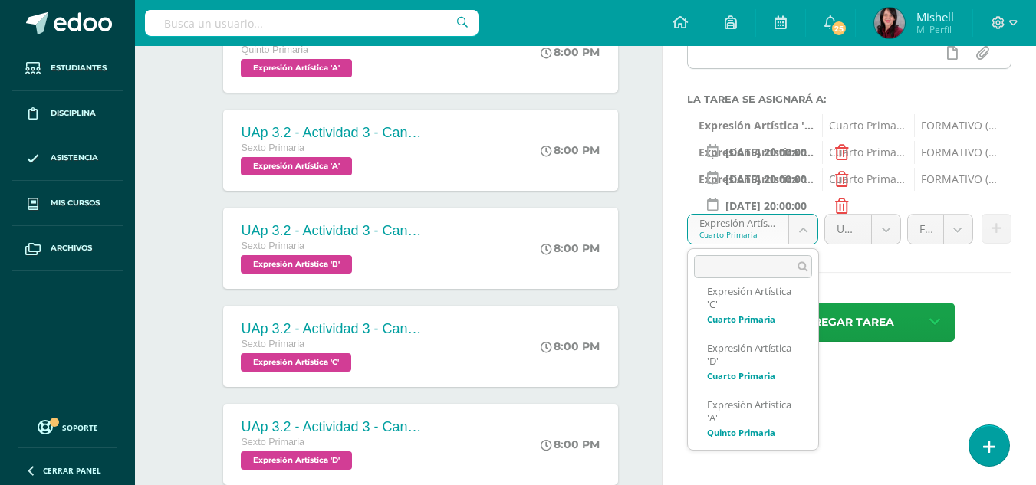
scroll to position [365, 0]
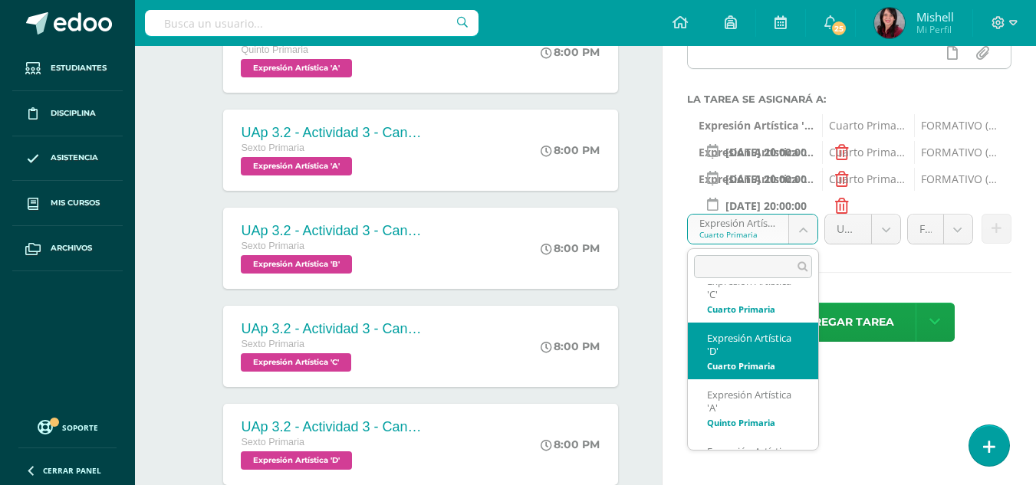
select select "208066"
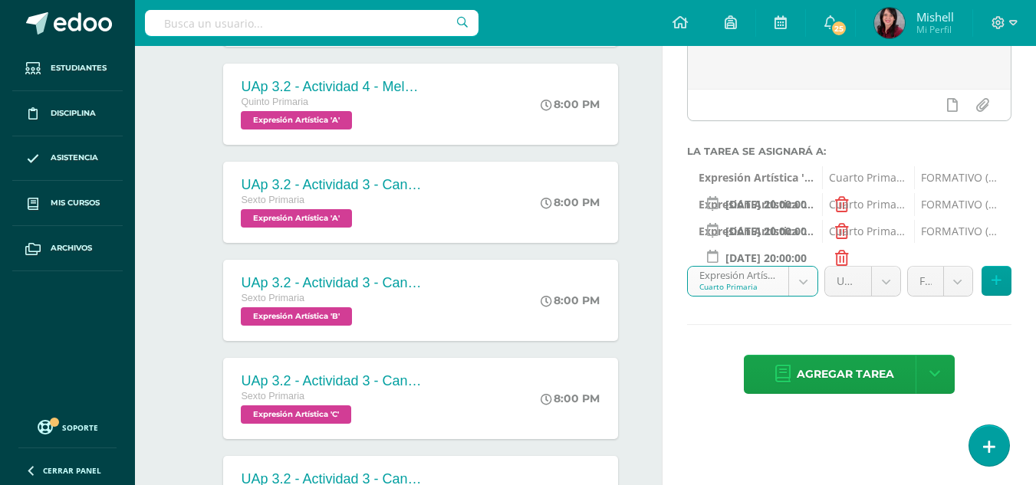
scroll to position [225, 0]
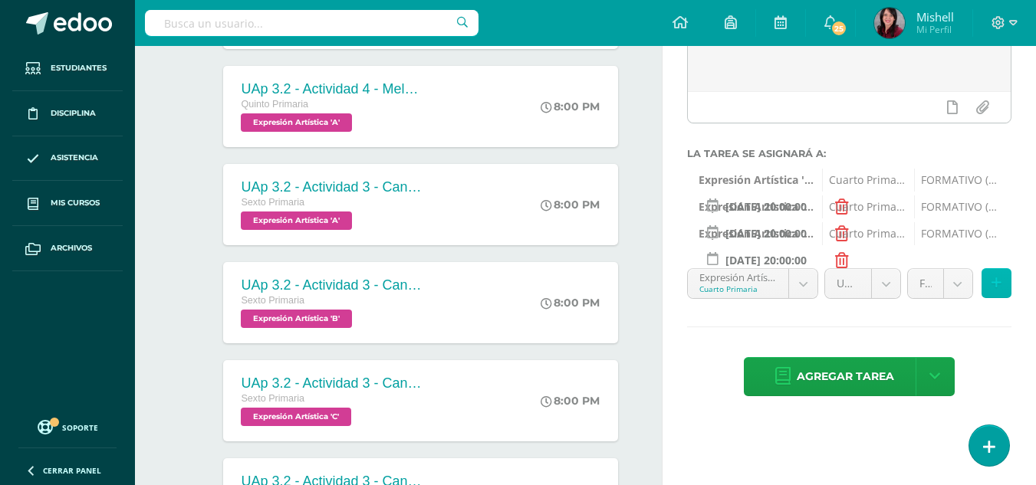
click at [993, 281] on icon at bounding box center [996, 283] width 10 height 13
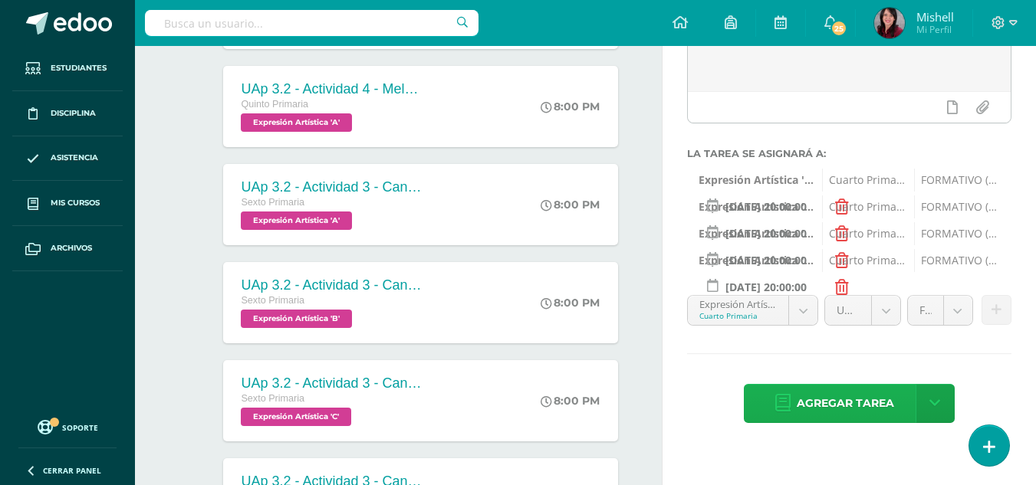
click at [853, 396] on span "Agregar tarea" at bounding box center [844, 404] width 97 height 38
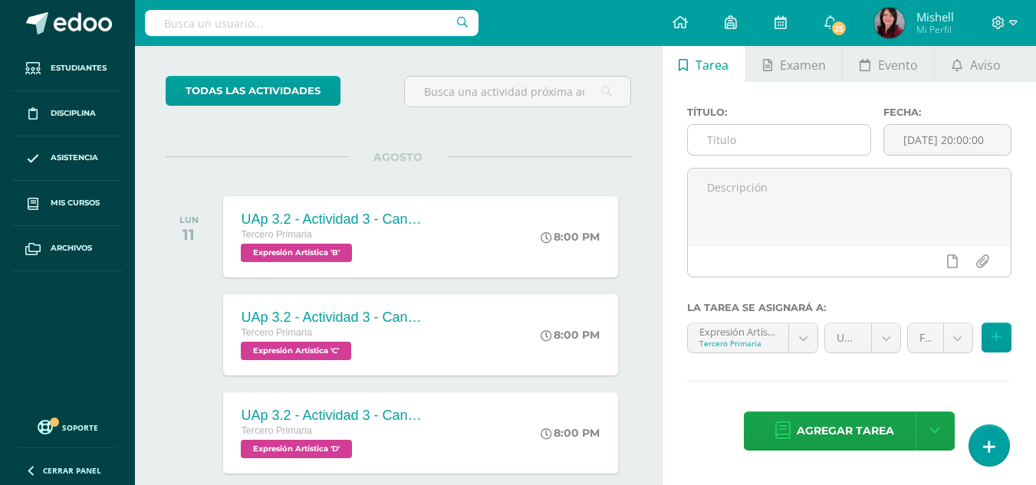
click at [739, 138] on input "text" at bounding box center [779, 140] width 182 height 30
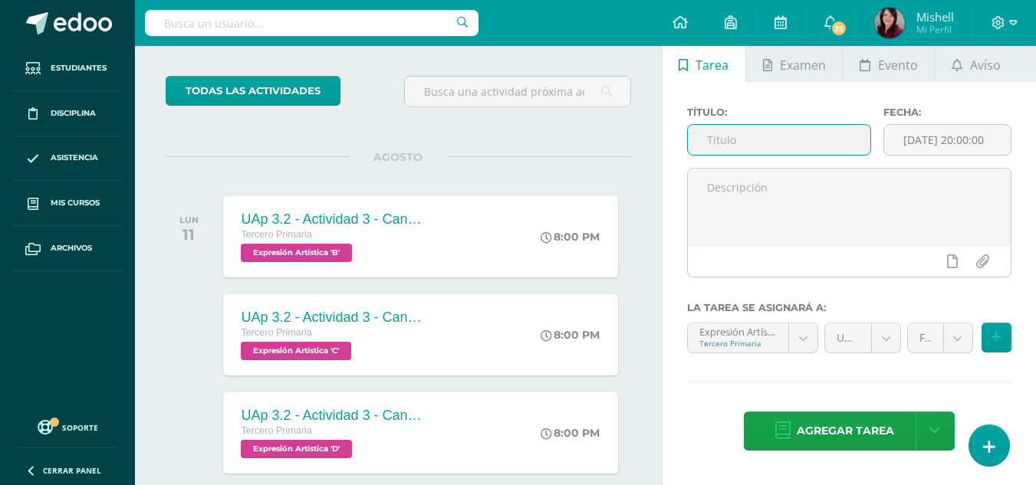
paste input "UAp 3.2 - Actividad 4 - Melodía instrumental "Primavera"/Cartel digital"
type input "UAp 3.2 - Actividad 4 - Melodía instrumental "Primavera"/Cartel digital"
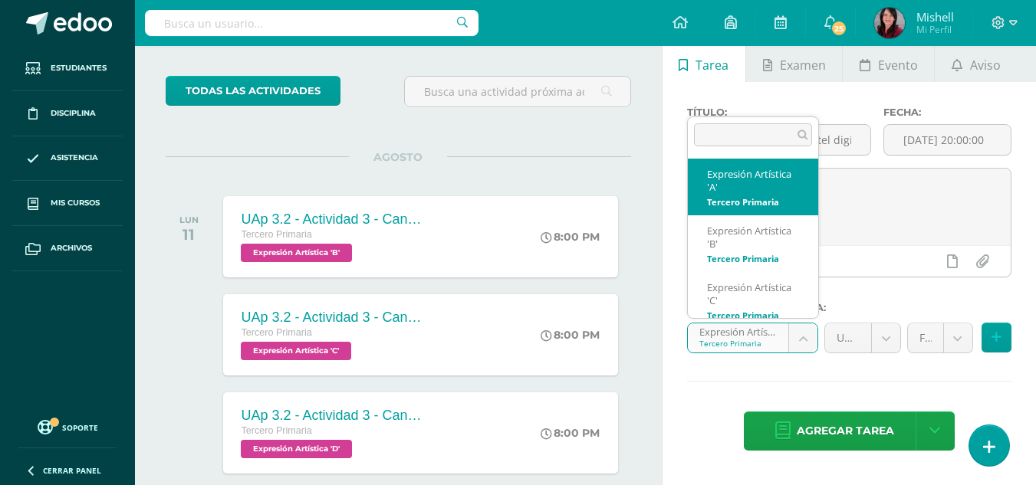
click at [803, 337] on body "Tarea asignada exitosamente Estudiantes Disciplina Asistencia Mis cursos Archiv…" at bounding box center [518, 171] width 1036 height 485
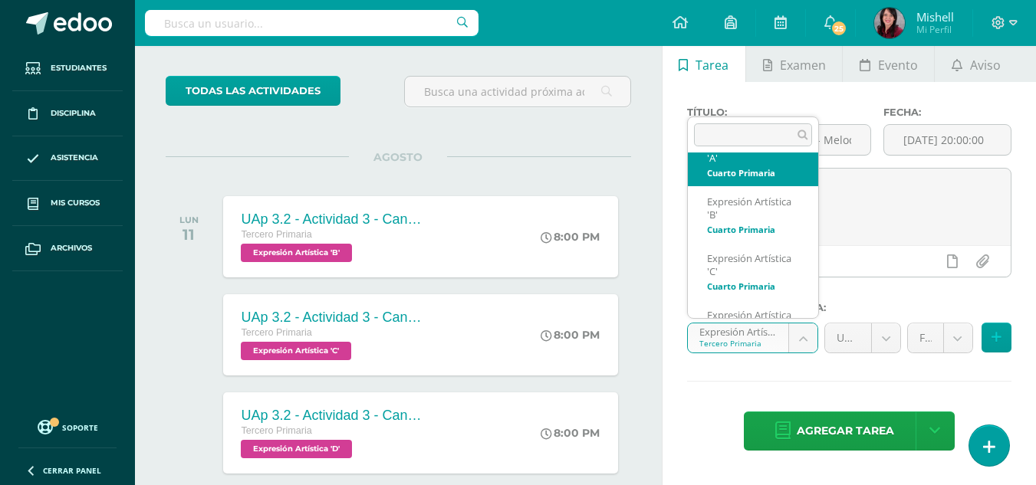
scroll to position [233, 0]
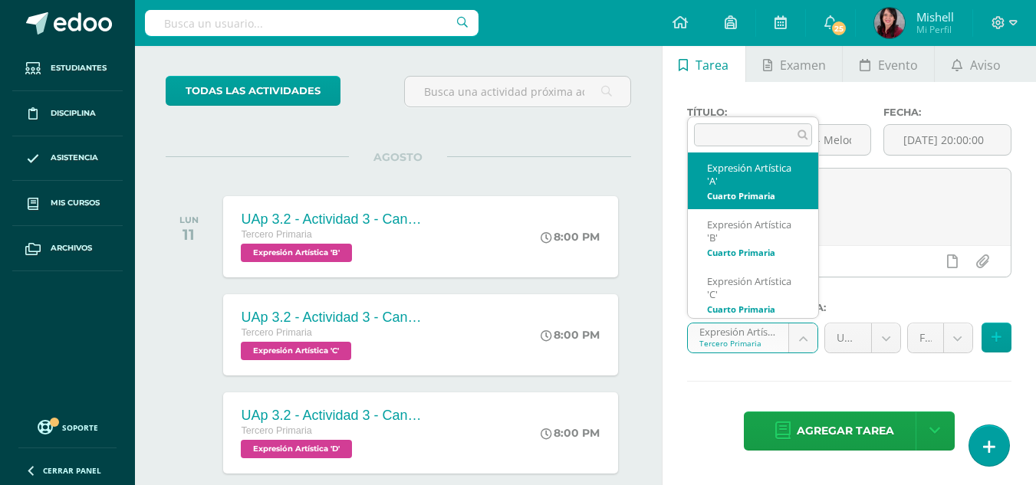
select select "207532"
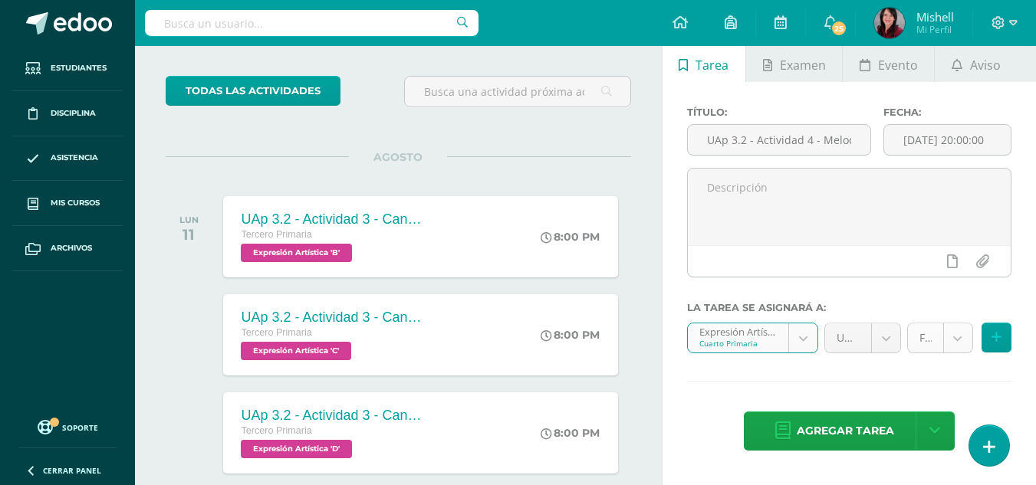
click at [964, 340] on body "Tarea asignada exitosamente Estudiantes Disciplina Asistencia Mis cursos Archiv…" at bounding box center [518, 171] width 1036 height 485
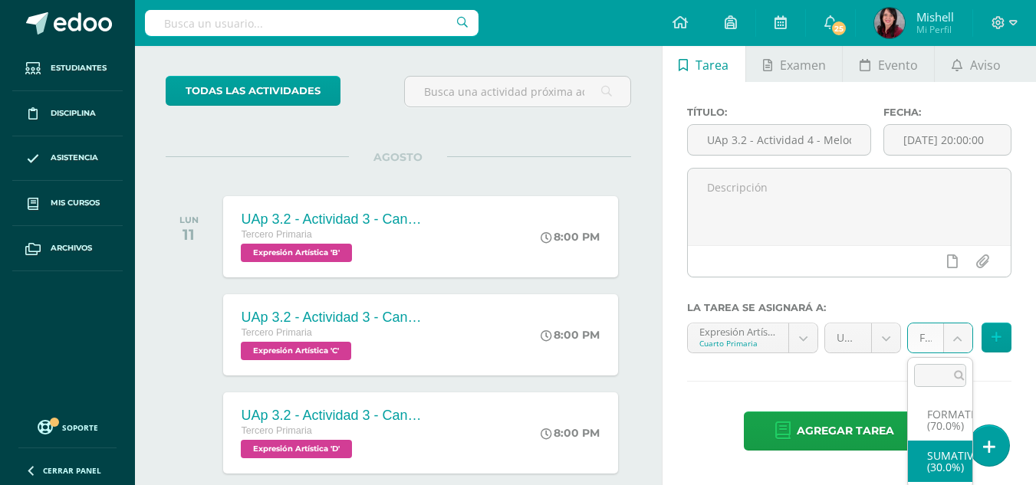
select select "207541"
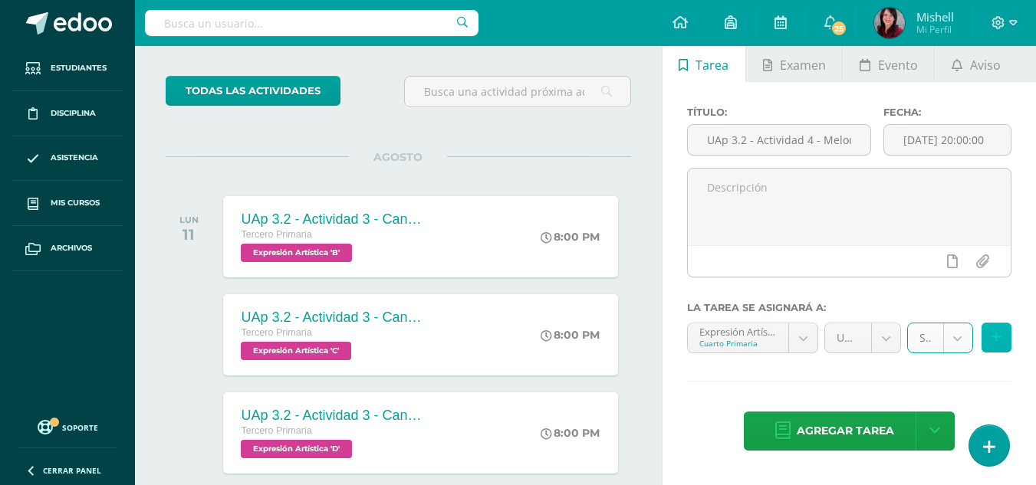
click at [998, 333] on icon at bounding box center [996, 337] width 10 height 13
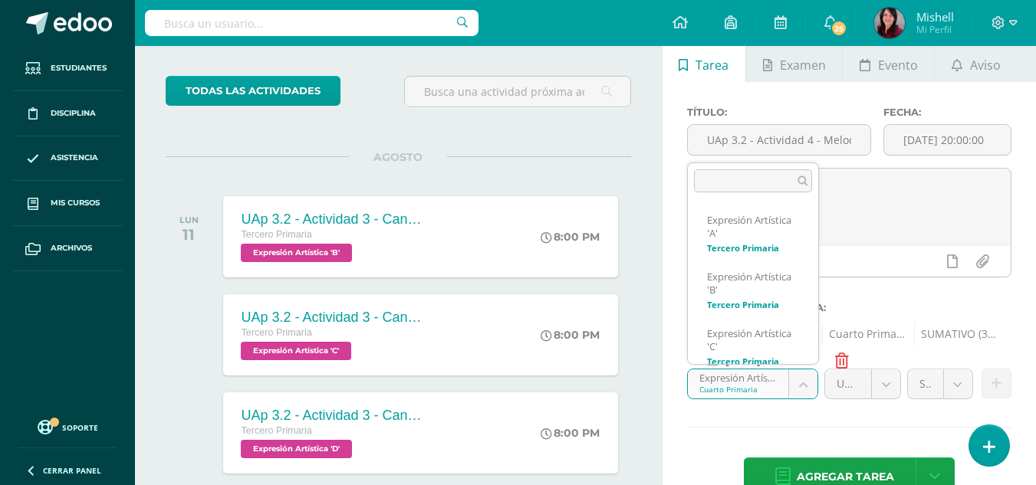
click at [800, 380] on body "Tarea asignada exitosamente Estudiantes Disciplina Asistencia Mis cursos Archiv…" at bounding box center [518, 171] width 1036 height 485
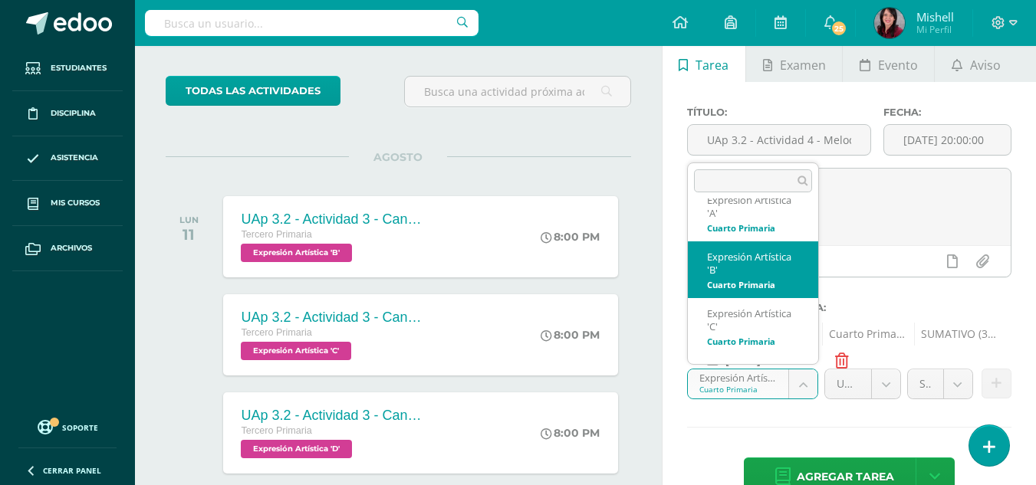
select select "207675"
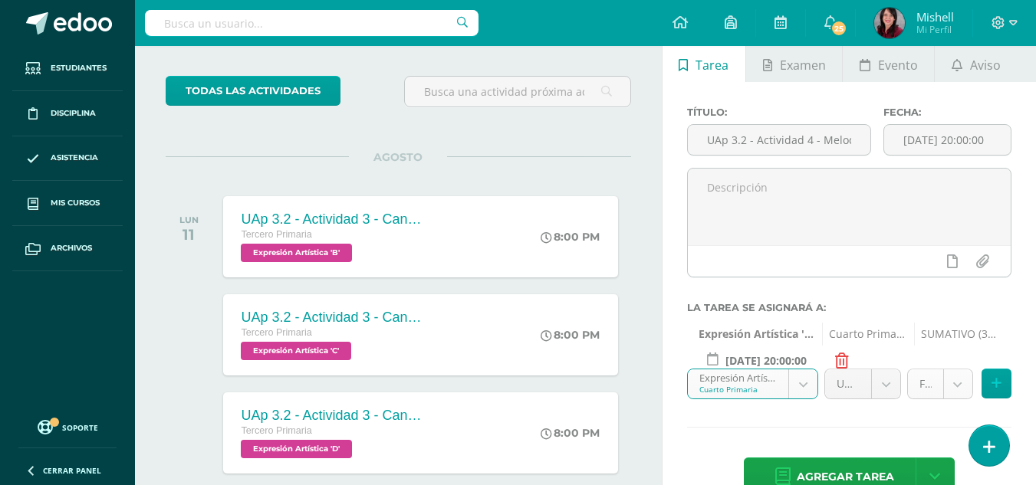
click at [956, 387] on body "Tarea asignada exitosamente Estudiantes Disciplina Asistencia Mis cursos Archiv…" at bounding box center [518, 171] width 1036 height 485
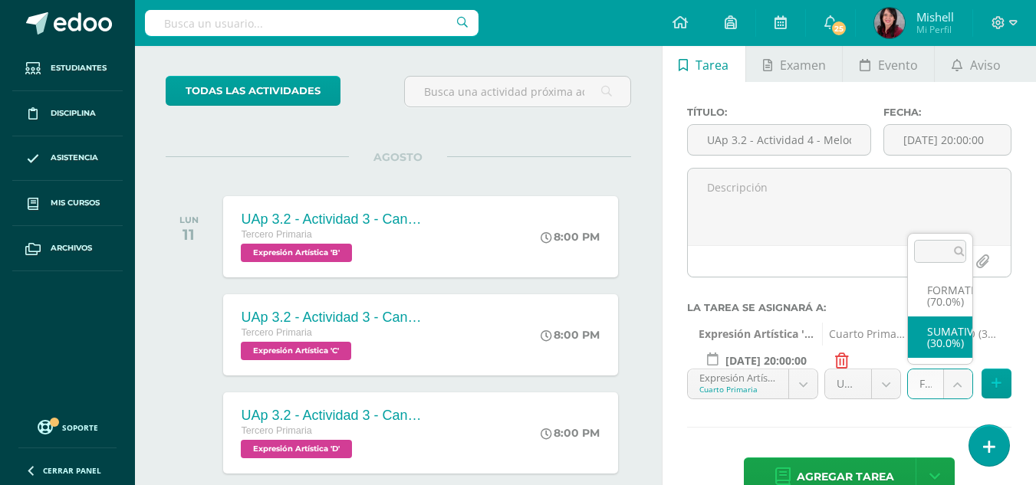
select select "207684"
click at [997, 380] on icon at bounding box center [996, 383] width 10 height 13
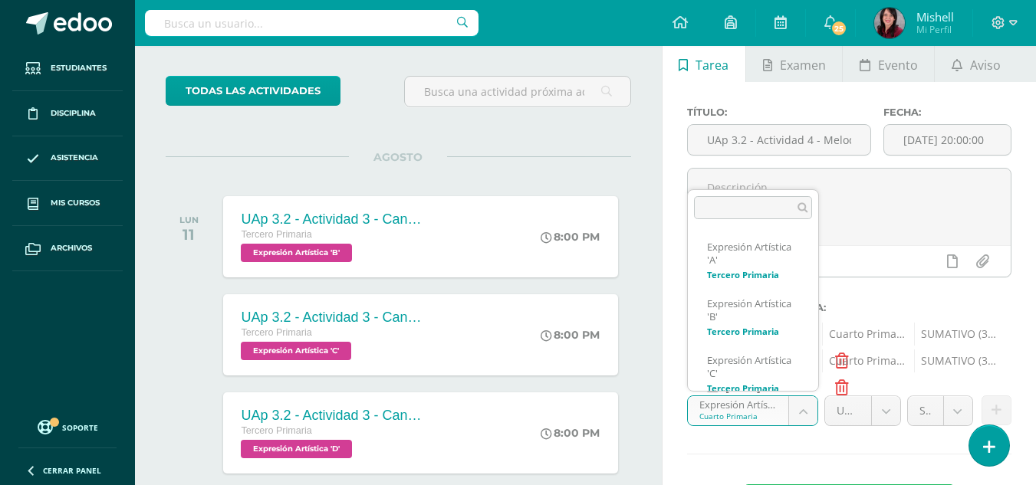
click at [801, 406] on body "Tarea asignada exitosamente Estudiantes Disciplina Asistencia Mis cursos Archiv…" at bounding box center [518, 171] width 1036 height 485
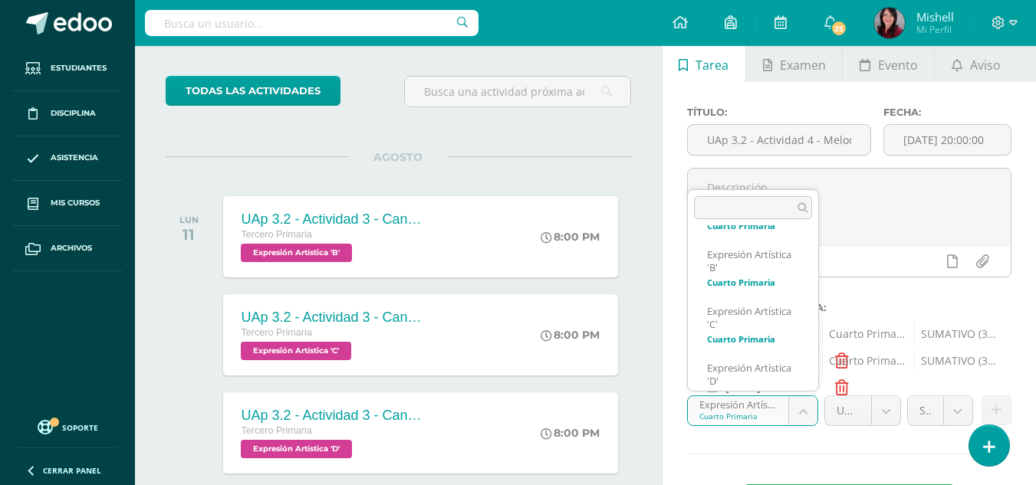
scroll to position [304, 0]
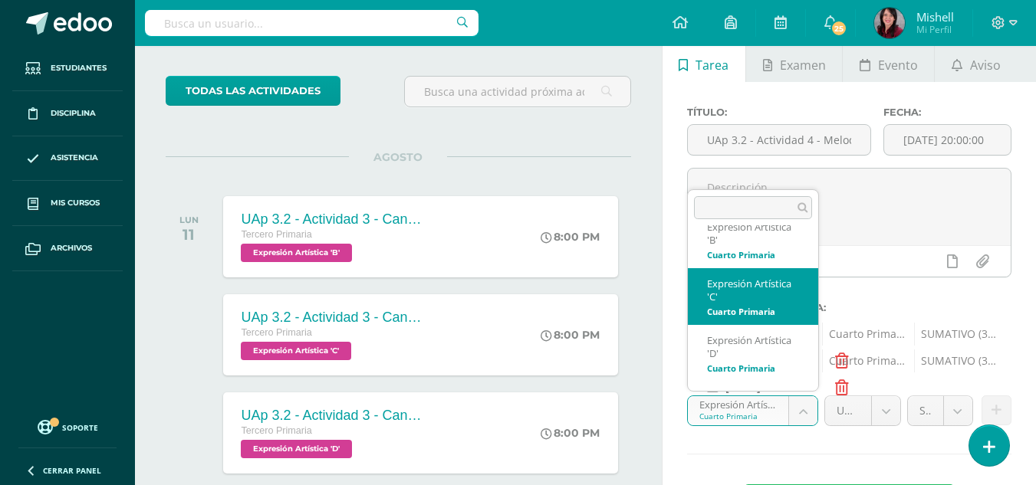
select select "207884"
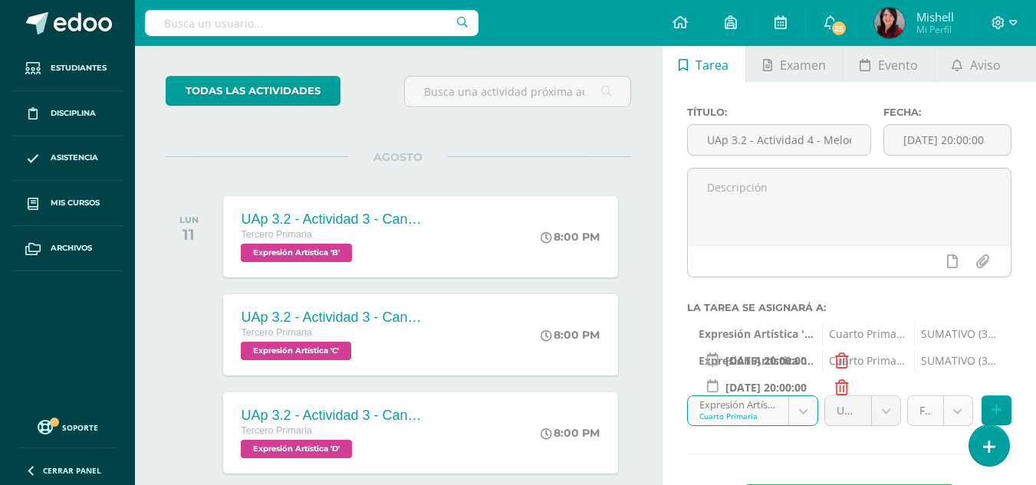
click at [957, 408] on body "Tarea asignada exitosamente Estudiantes Disciplina Asistencia Mis cursos Archiv…" at bounding box center [518, 171] width 1036 height 485
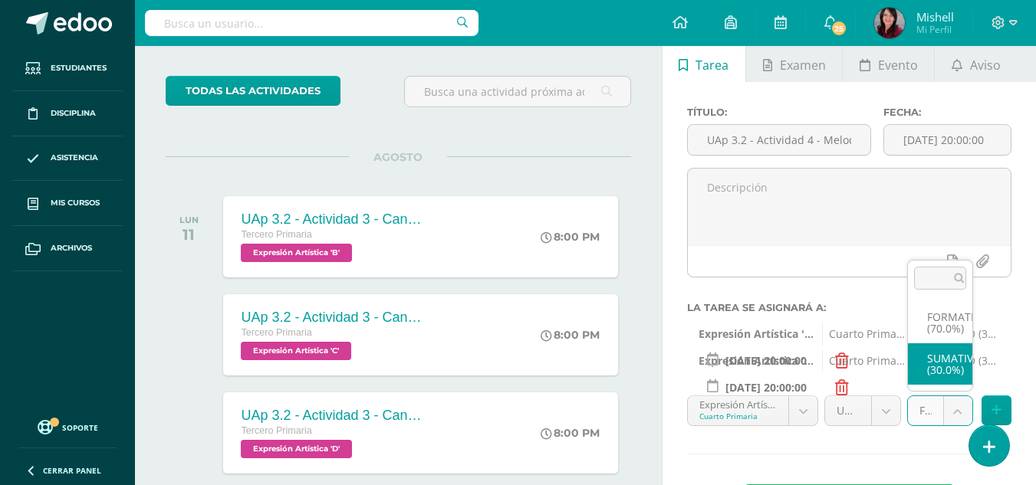
select select "207893"
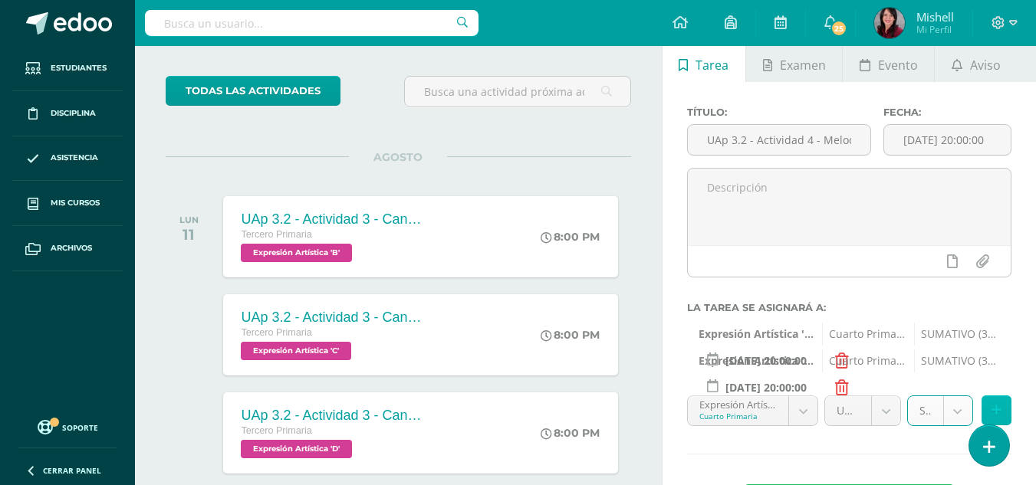
click at [998, 409] on icon at bounding box center [996, 410] width 10 height 13
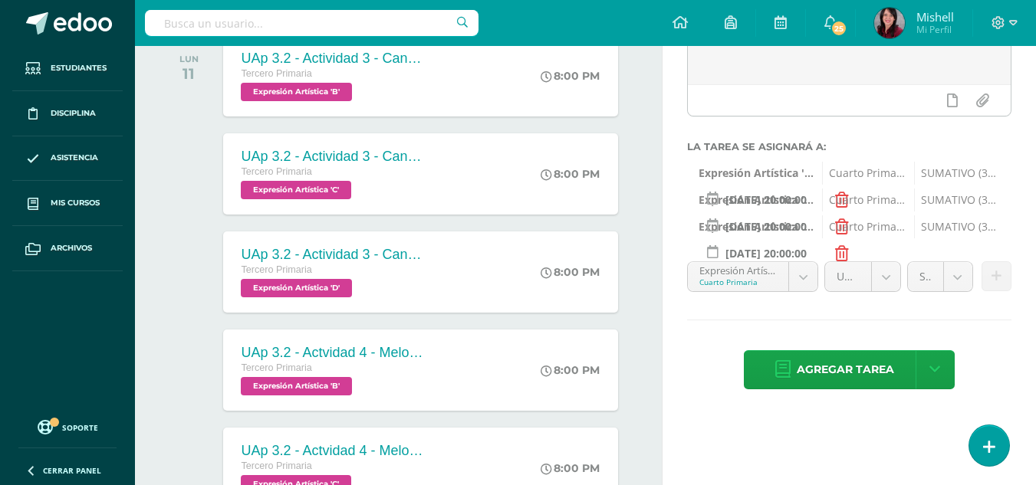
scroll to position [241, 0]
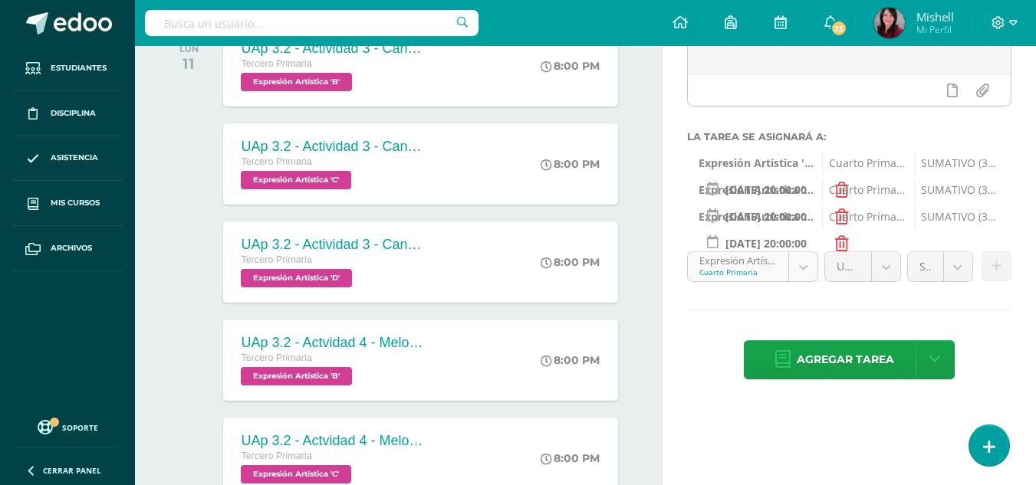
click at [803, 244] on body "Tarea asignada exitosamente Estudiantes Disciplina Asistencia Mis cursos Archiv…" at bounding box center [518, 1] width 1036 height 485
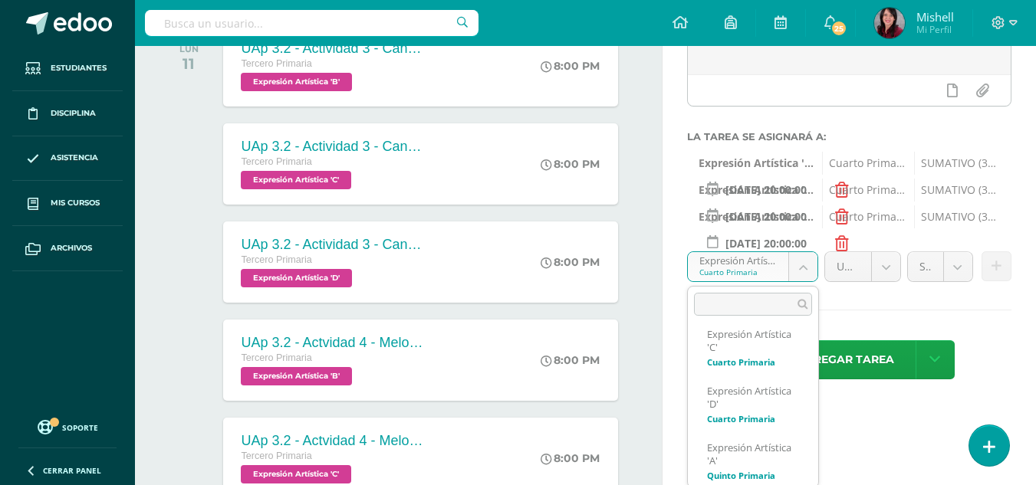
scroll to position [355, 0]
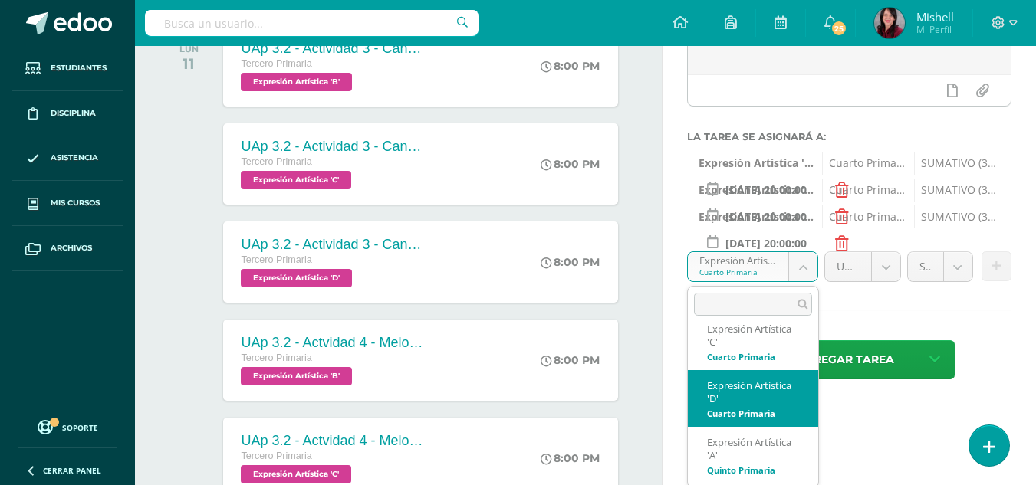
select select "208066"
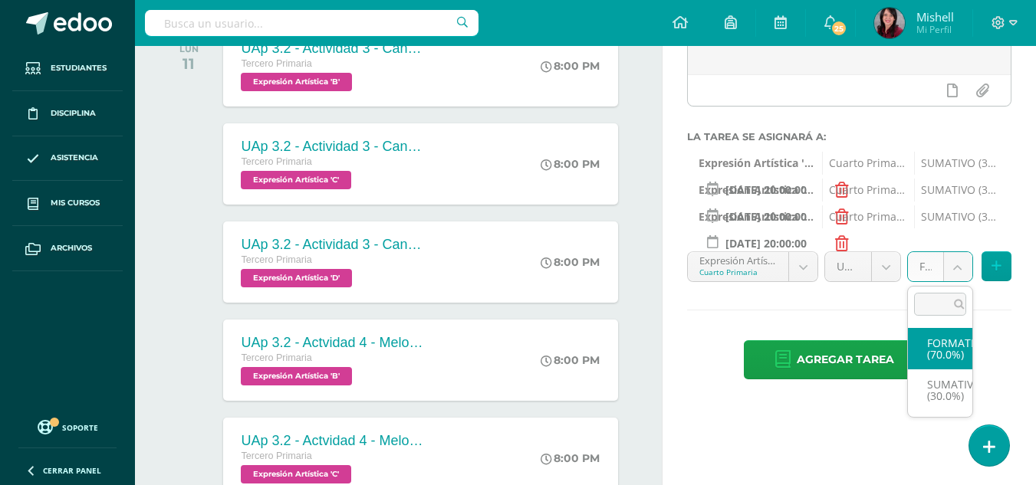
click at [963, 244] on body "Tarea asignada exitosamente Estudiantes Disciplina Asistencia Mis cursos Archiv…" at bounding box center [518, 1] width 1036 height 485
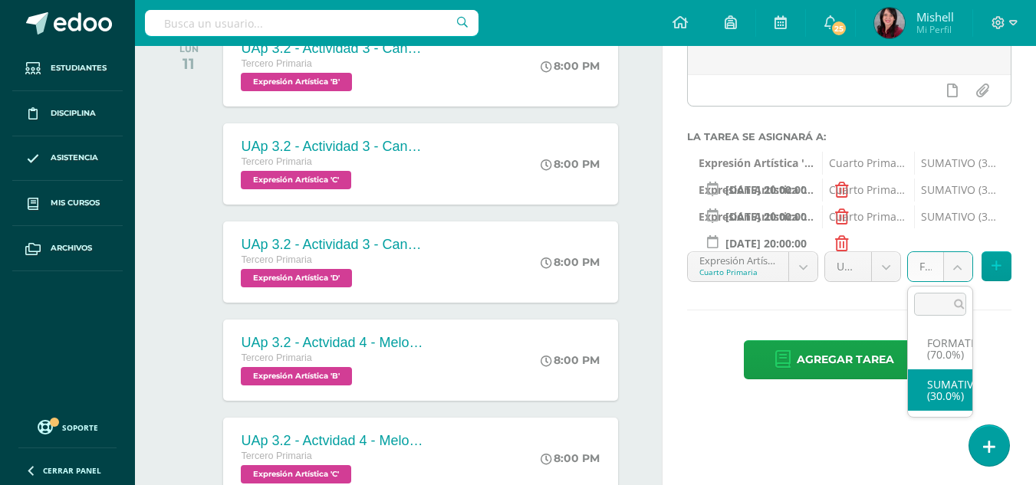
select select "208075"
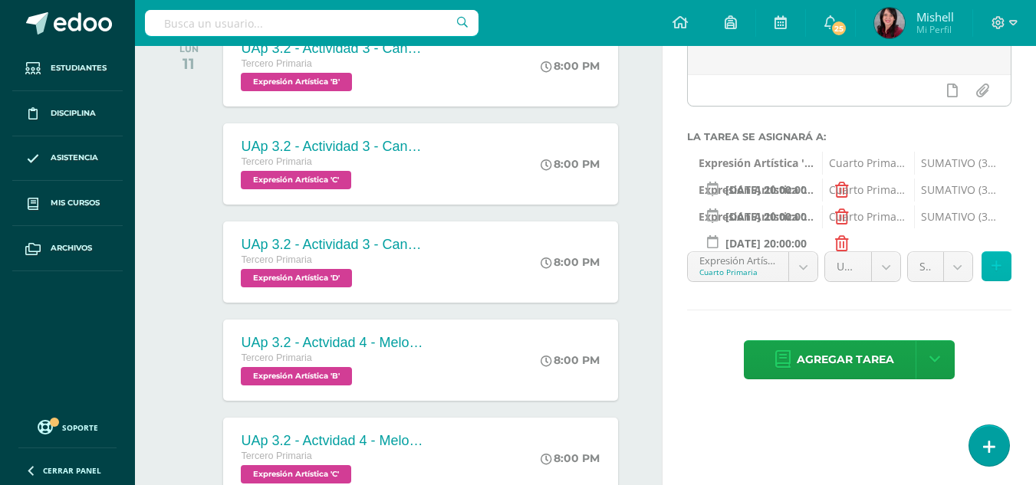
click at [997, 258] on button at bounding box center [996, 266] width 30 height 30
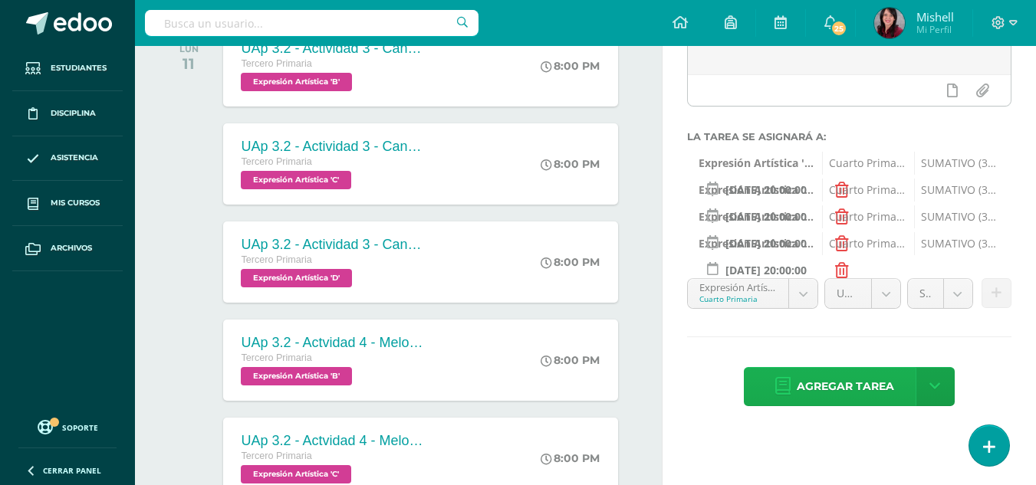
click at [852, 382] on span "Agregar tarea" at bounding box center [844, 387] width 97 height 38
